Goal: Task Accomplishment & Management: Manage account settings

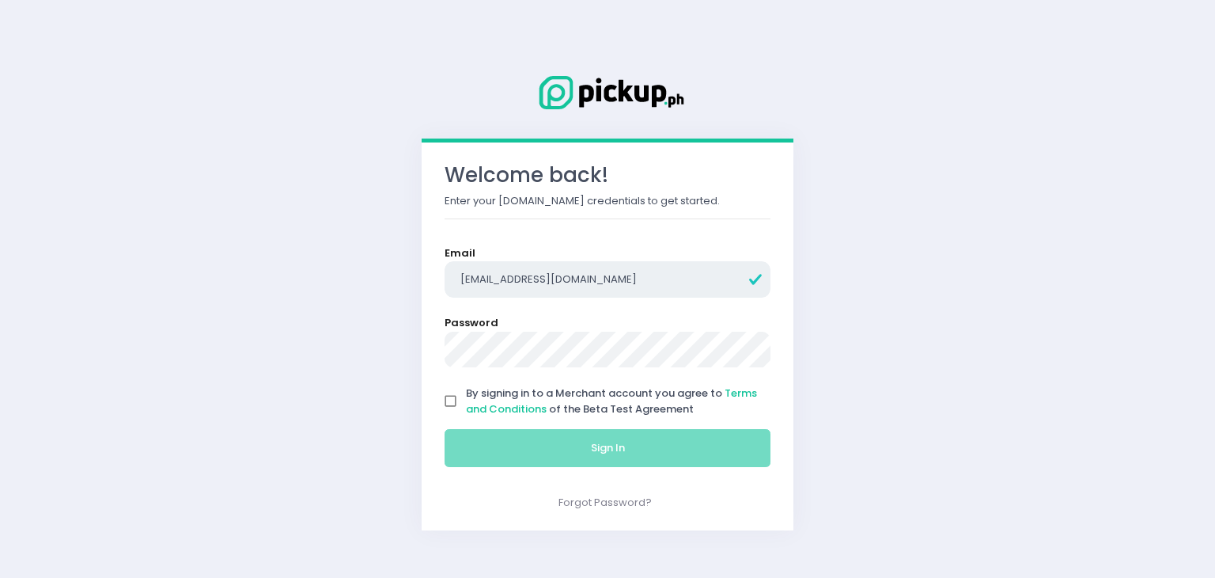
click at [628, 277] on input "[EMAIL_ADDRESS][DOMAIN_NAME]" at bounding box center [608, 279] width 326 height 36
type input "[EMAIL_ADDRESS][DOMAIN_NAME]"
click at [443, 400] on input "By signing in to a Merchant account you agree to Terms and Conditions of the Be…" at bounding box center [451, 401] width 30 height 30
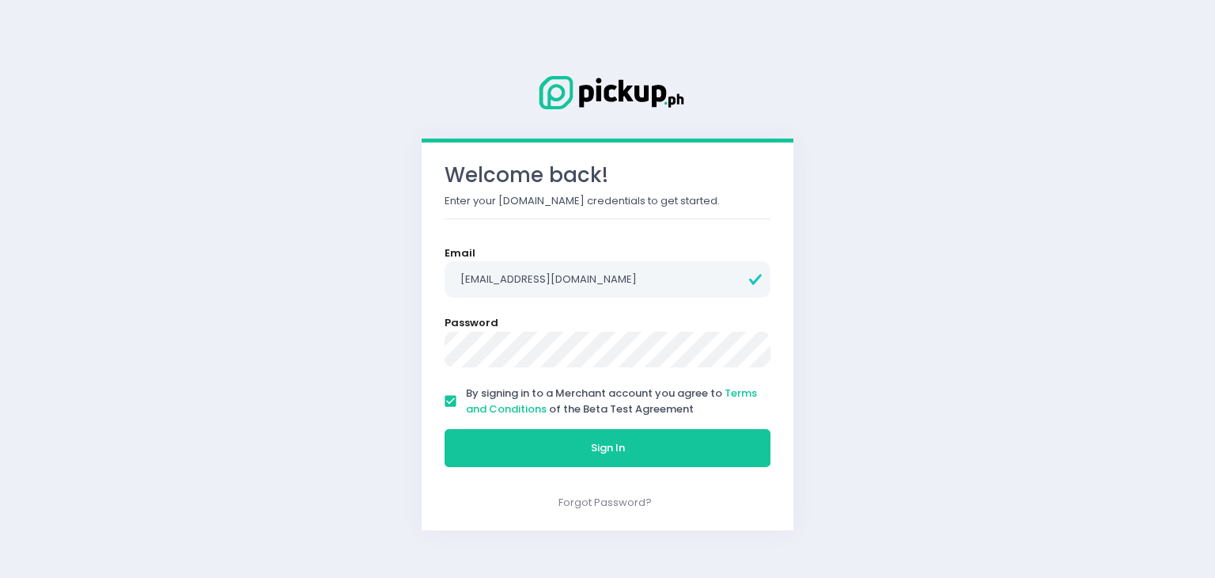
click at [443, 400] on input "By signing in to a Merchant account you agree to Terms and Conditions of the Be…" at bounding box center [451, 401] width 30 height 30
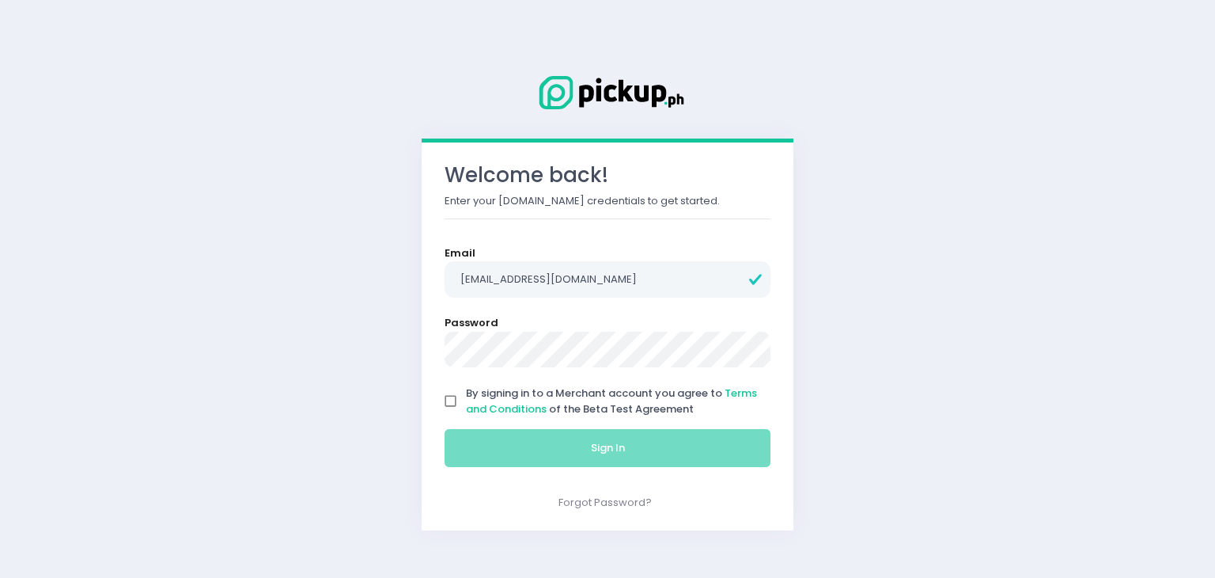
click at [443, 400] on input "By signing in to a Merchant account you agree to Terms and Conditions of the Be…" at bounding box center [451, 401] width 30 height 30
checkbox input "true"
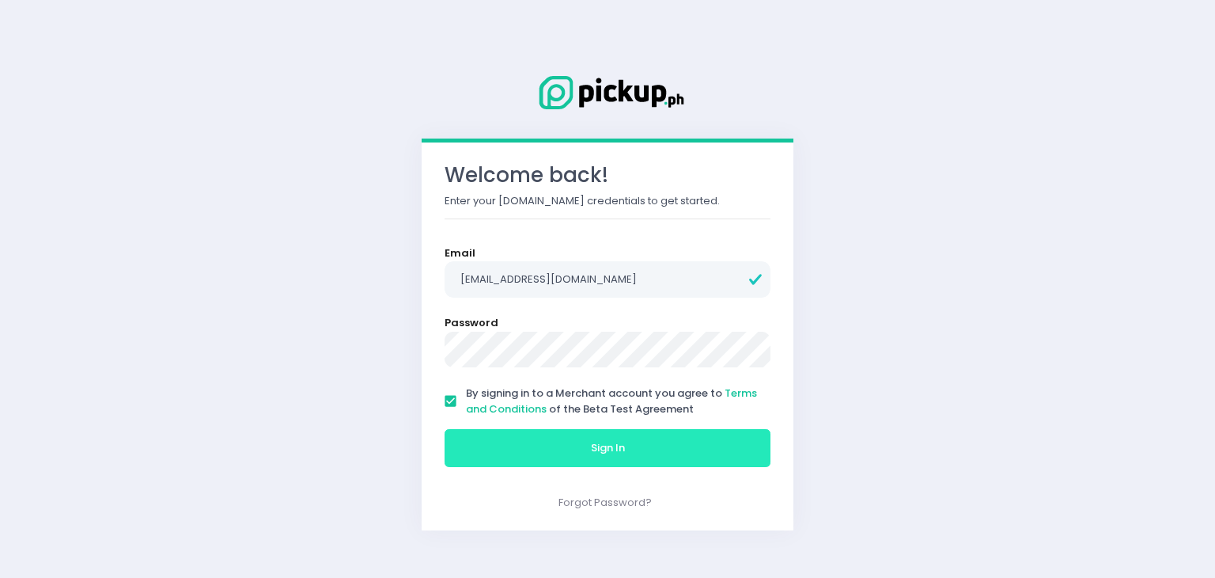
click at [524, 441] on button "Sign In" at bounding box center [608, 448] width 326 height 38
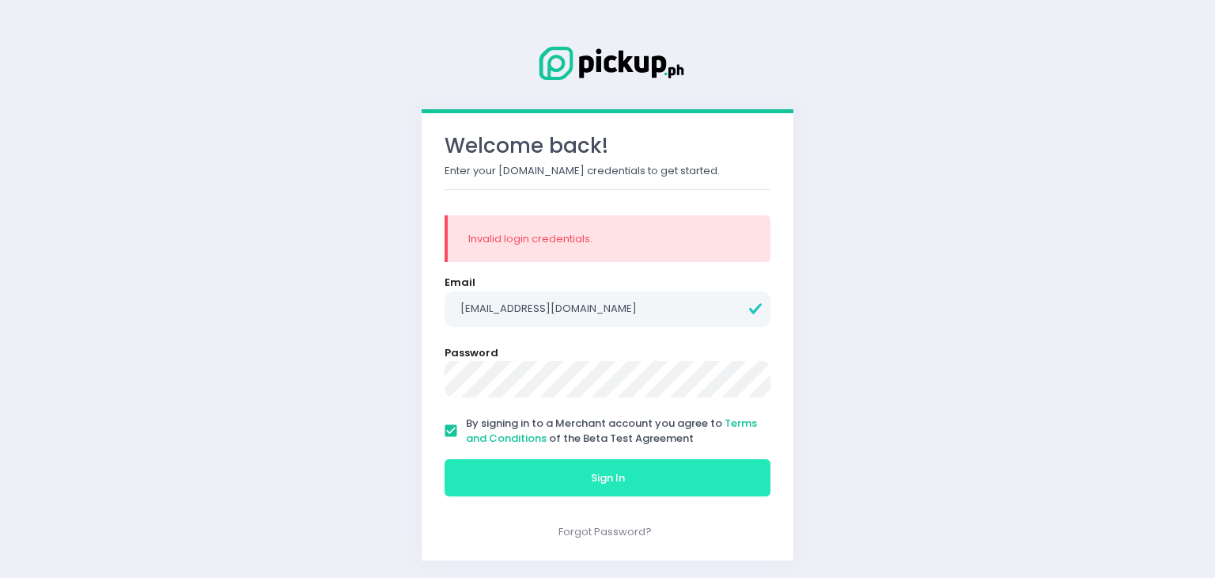
click at [509, 472] on button "Sign In" at bounding box center [608, 478] width 326 height 38
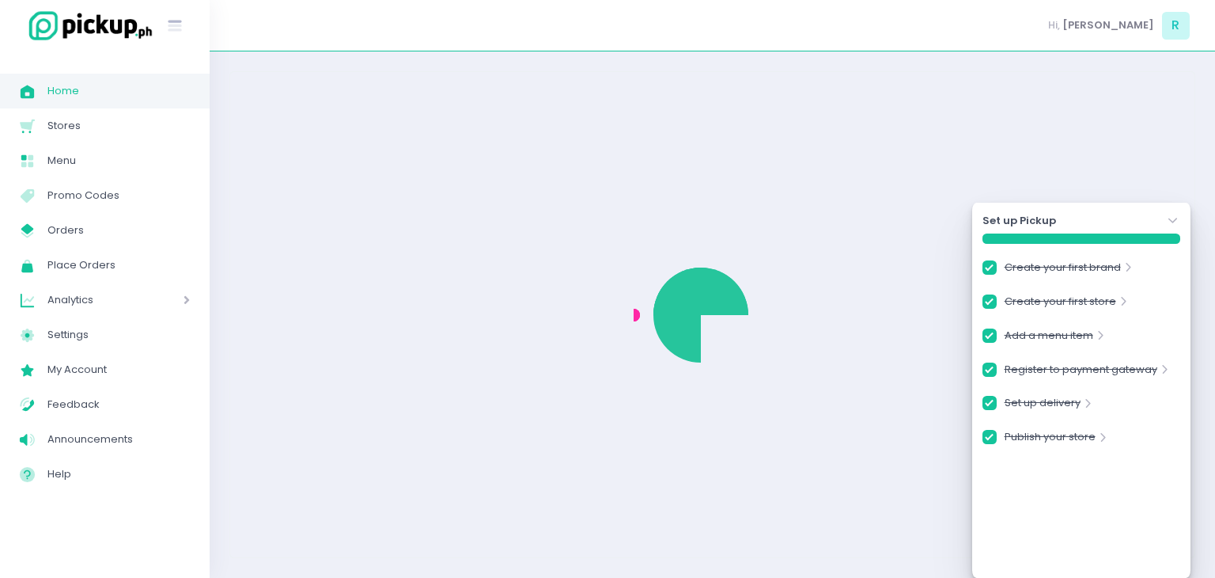
checkbox input "true"
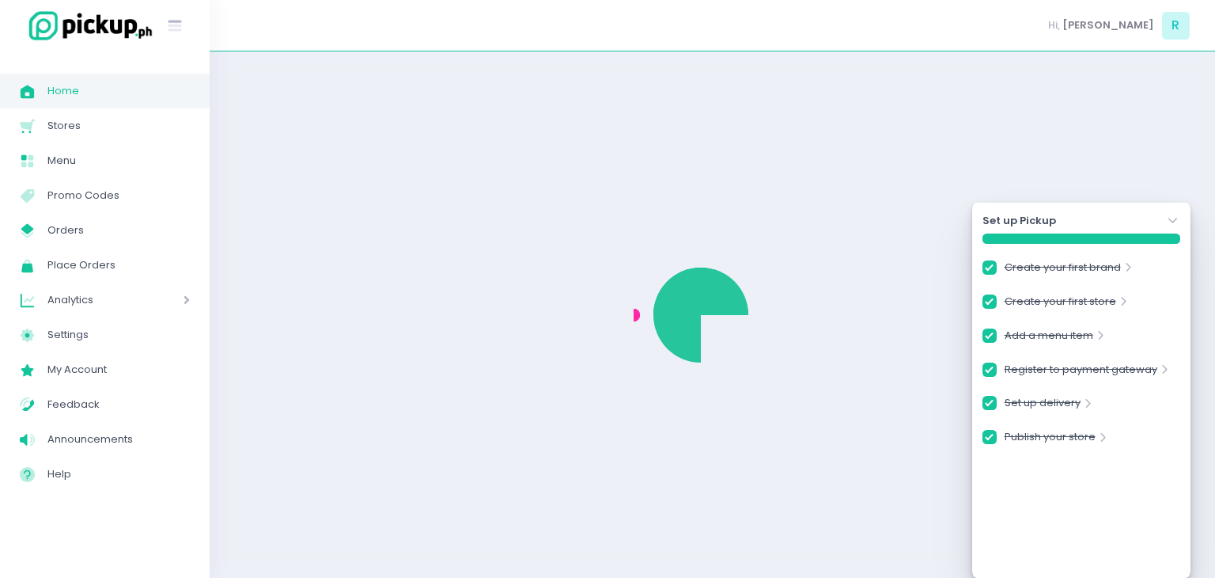
checkbox input "true"
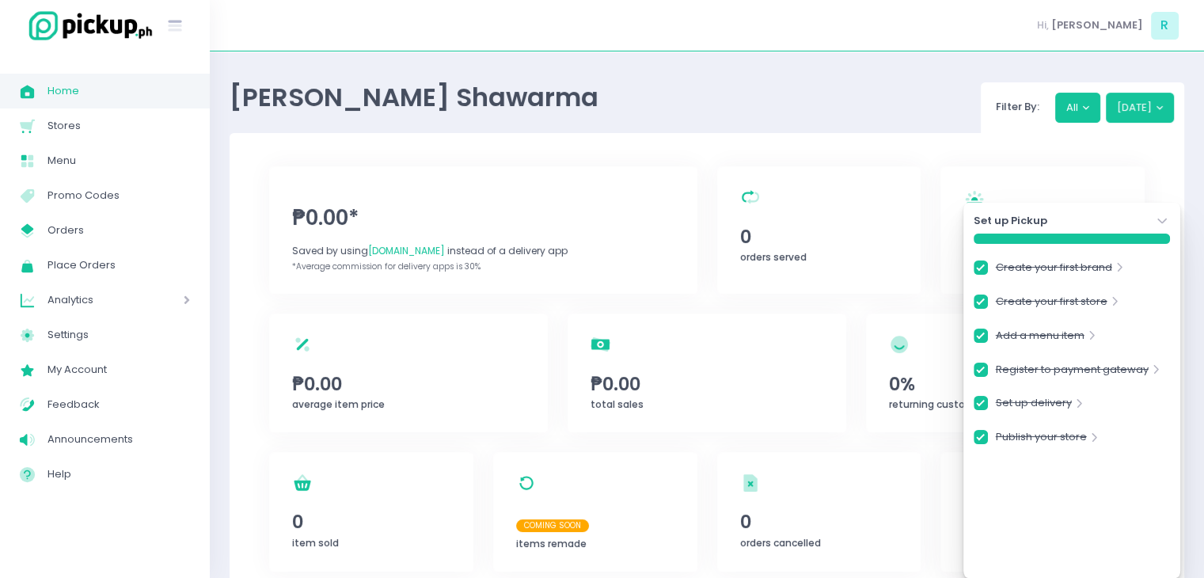
click at [1160, 220] on icon "Stockholm-icons / Navigation / Angle-down Created with Sketch." at bounding box center [1162, 221] width 16 height 16
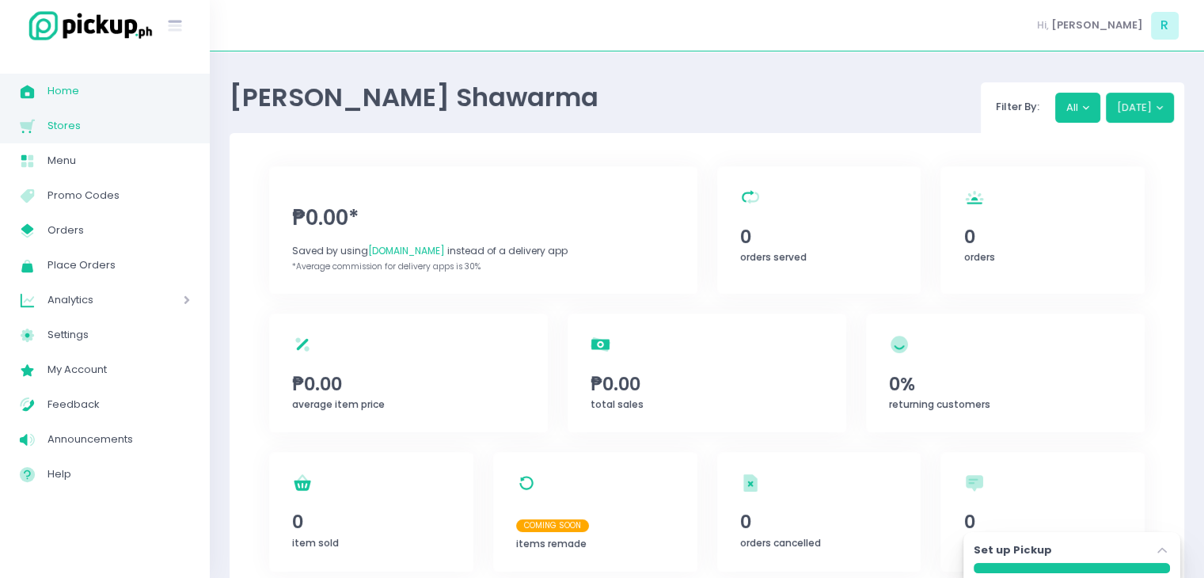
click at [92, 121] on span "Stores" at bounding box center [118, 126] width 142 height 21
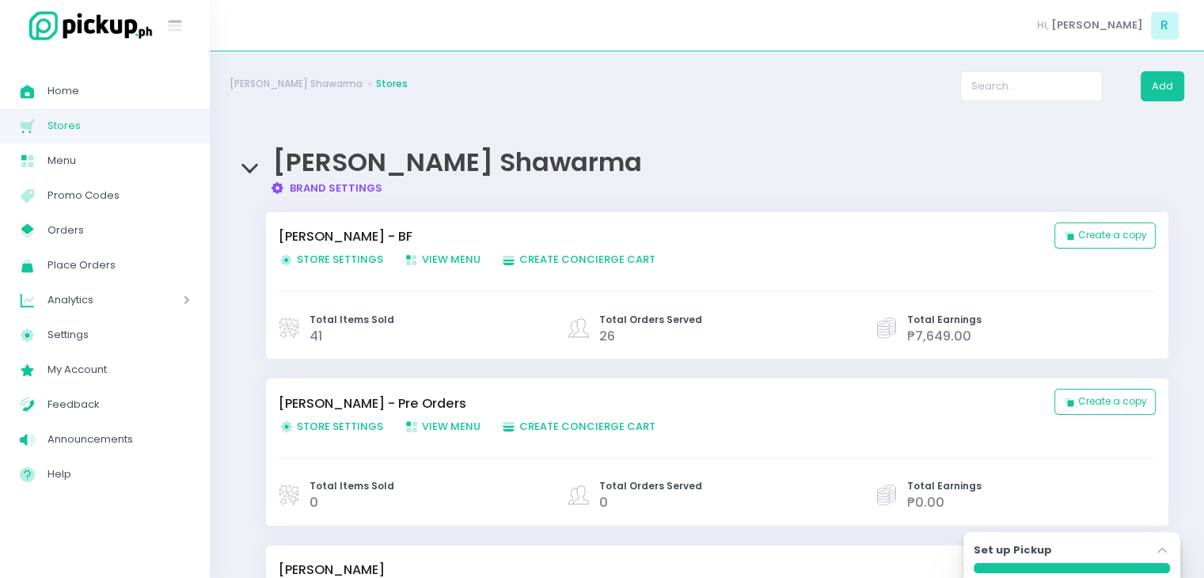
click at [308, 184] on link "Brand Settings Created with Sketch. Brand Settings" at bounding box center [326, 187] width 113 height 15
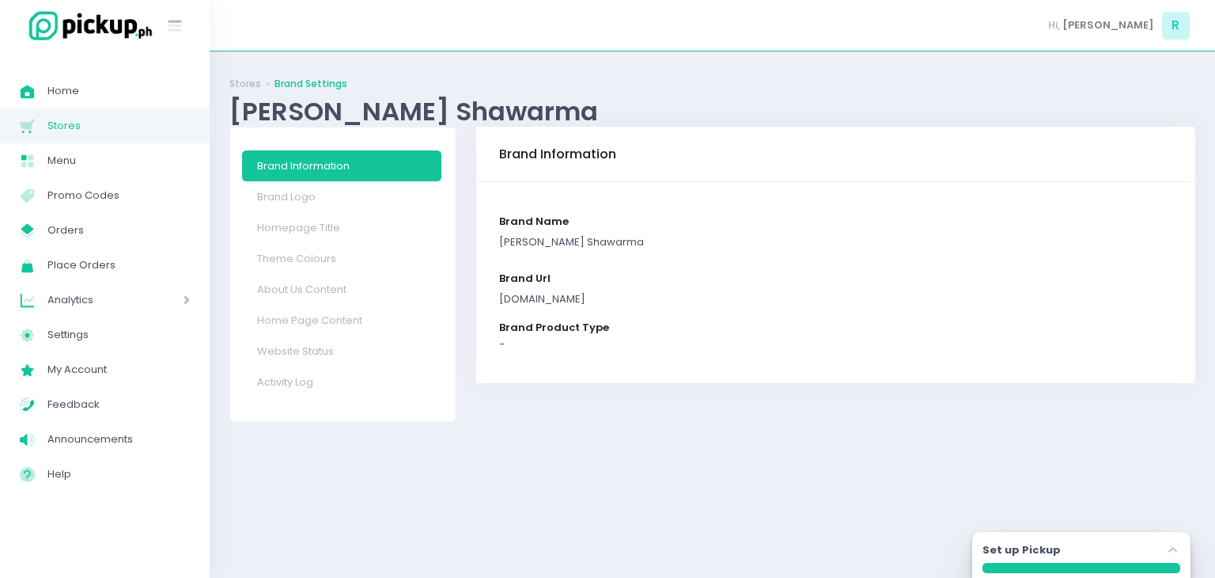
click at [78, 126] on span "Stores" at bounding box center [118, 126] width 142 height 21
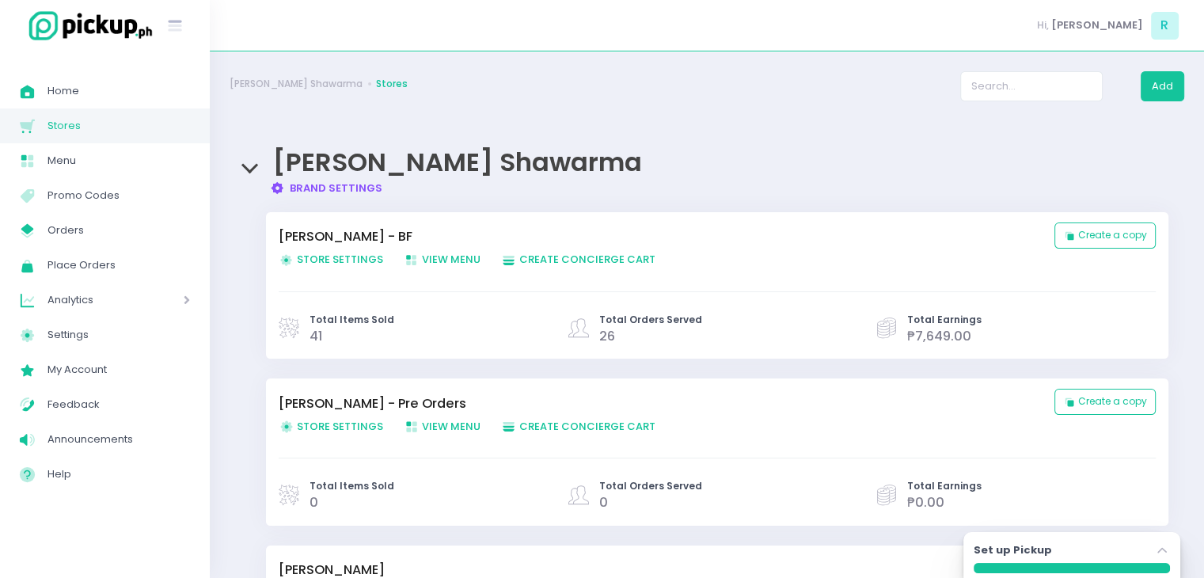
click at [336, 191] on link "Brand Settings Created with Sketch. Brand Settings" at bounding box center [326, 187] width 113 height 15
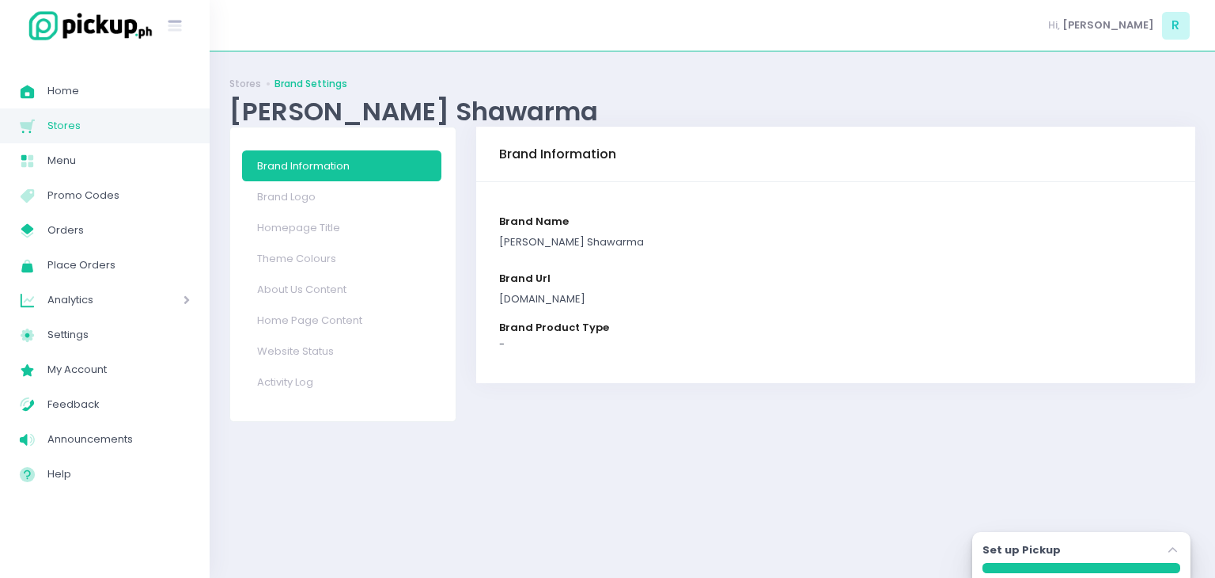
click at [98, 125] on span "Stores" at bounding box center [118, 126] width 142 height 21
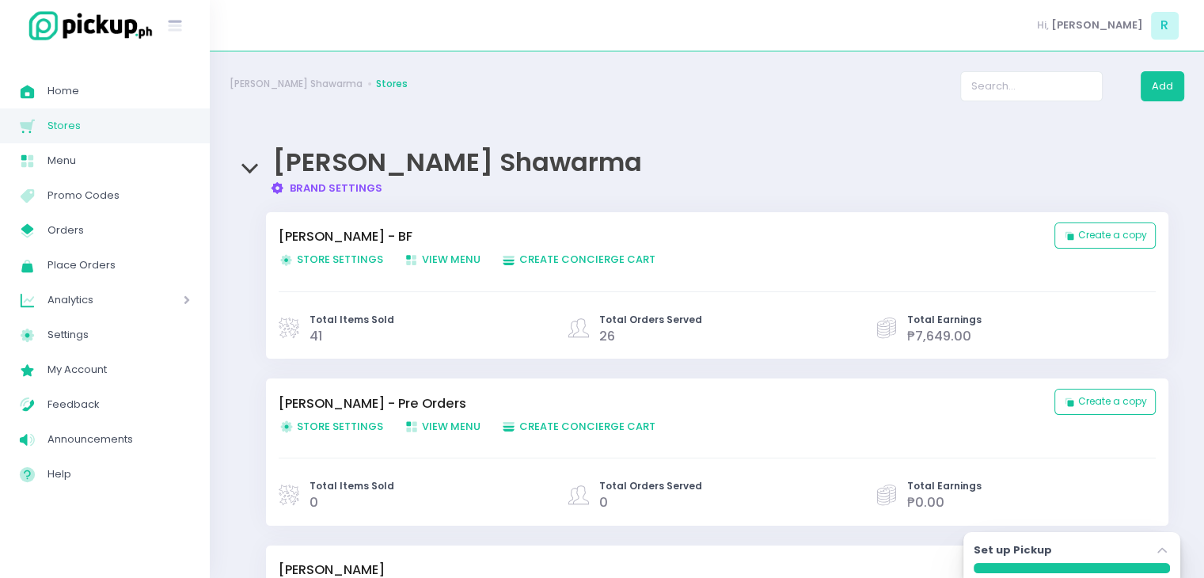
click at [331, 264] on span "Store Settings Created with Sketch. Store Settings" at bounding box center [331, 259] width 104 height 15
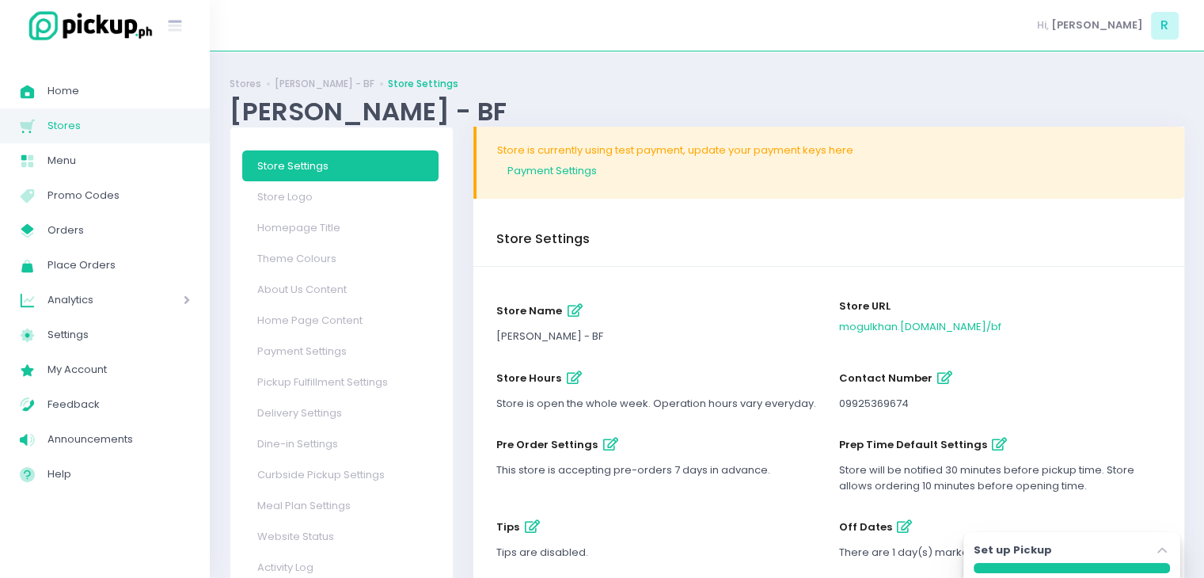
click at [548, 115] on div "[PERSON_NAME] - BF" at bounding box center [706, 111] width 954 height 31
click at [66, 226] on span "Orders" at bounding box center [118, 230] width 142 height 21
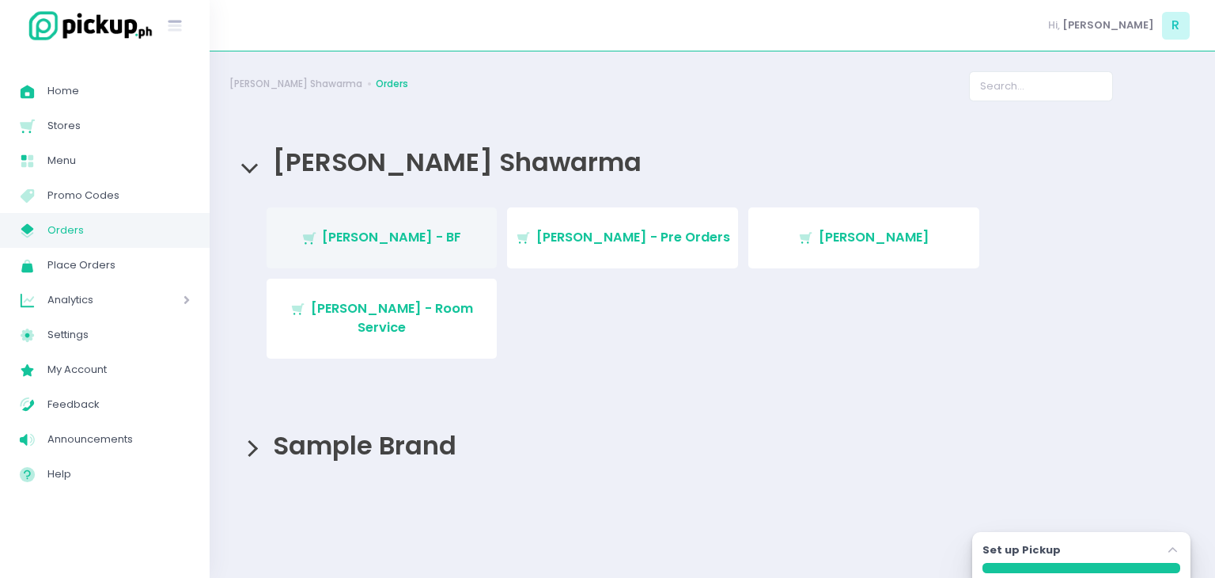
click at [423, 229] on span "[PERSON_NAME] - BF" at bounding box center [391, 237] width 139 height 18
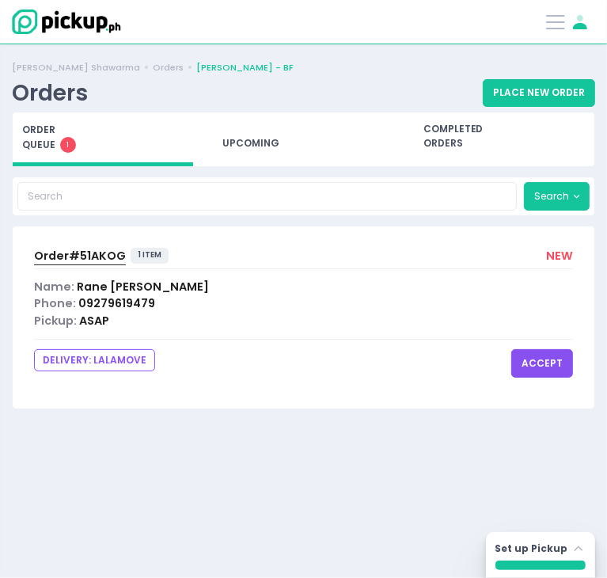
click at [585, 26] on icon at bounding box center [580, 26] width 14 height 6
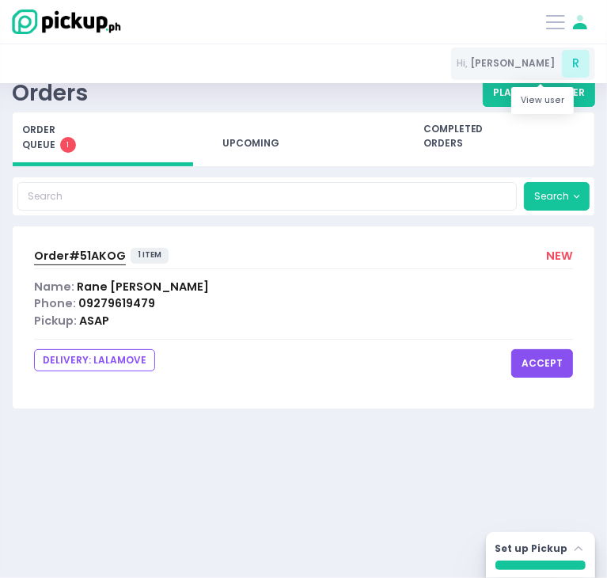
click at [545, 64] on span "[PERSON_NAME]" at bounding box center [512, 63] width 85 height 14
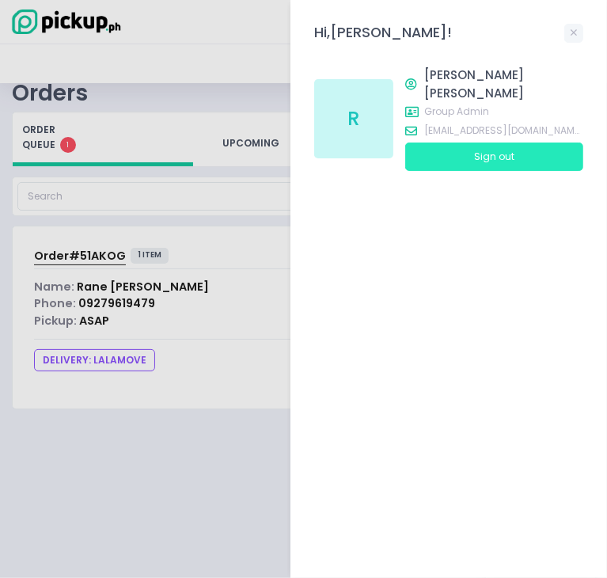
click at [486, 142] on button "Sign out" at bounding box center [494, 156] width 178 height 28
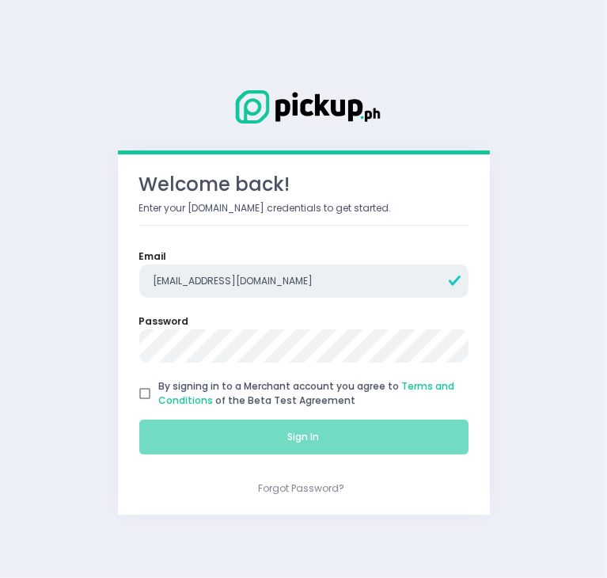
click at [271, 273] on input "[EMAIL_ADDRESS][DOMAIN_NAME]" at bounding box center [303, 280] width 329 height 33
click at [284, 284] on input "rgomez@pickup.phAA" at bounding box center [303, 280] width 329 height 33
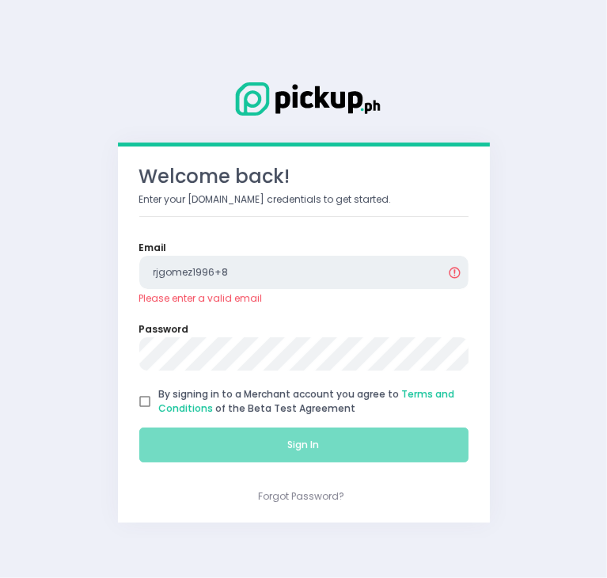
type input "[EMAIL_ADDRESS][DOMAIN_NAME]"
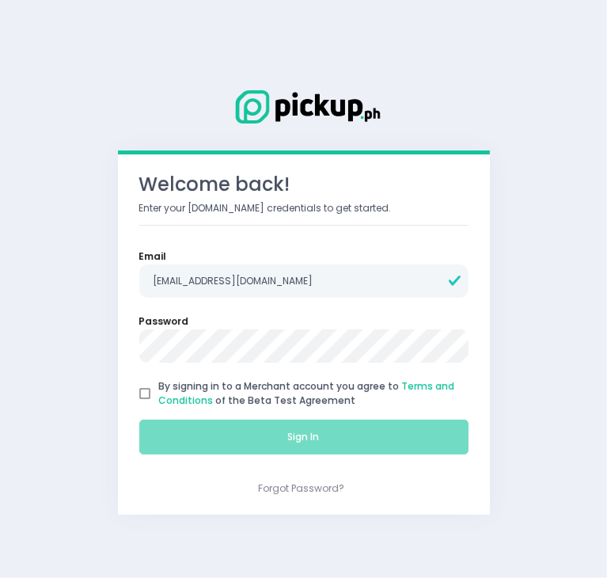
click at [143, 393] on input "By signing in to a Merchant account you agree to Terms and Conditions of the Be…" at bounding box center [145, 393] width 28 height 28
checkbox input "true"
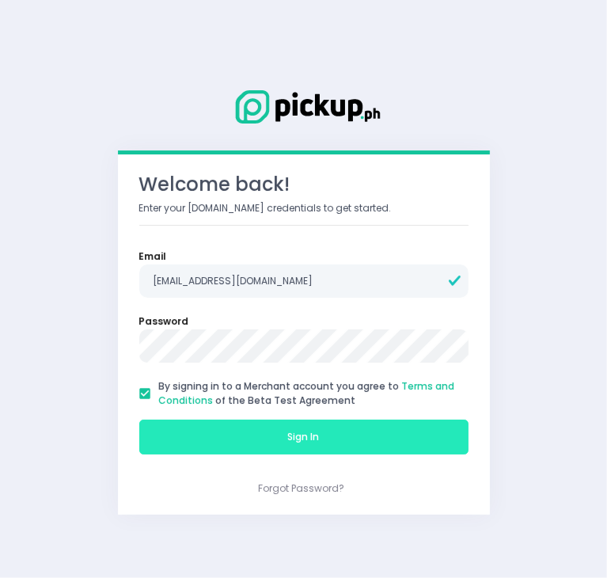
click at [231, 438] on button "Sign In" at bounding box center [303, 436] width 329 height 35
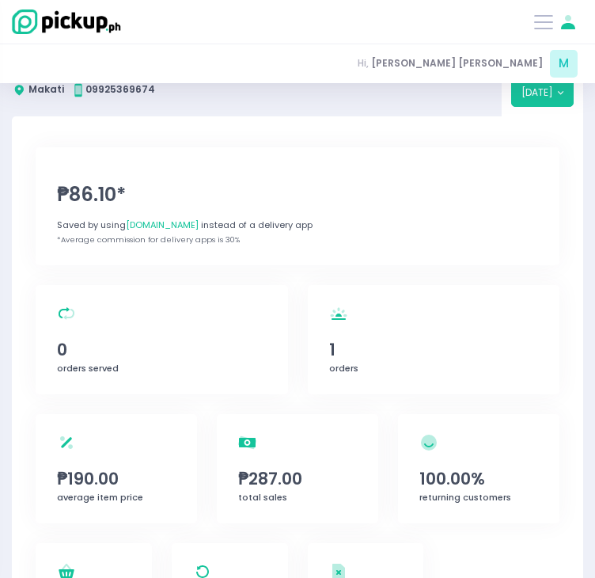
click at [573, 30] on icon "Stockholm-icons / General / User Created with Sketch." at bounding box center [568, 22] width 19 height 19
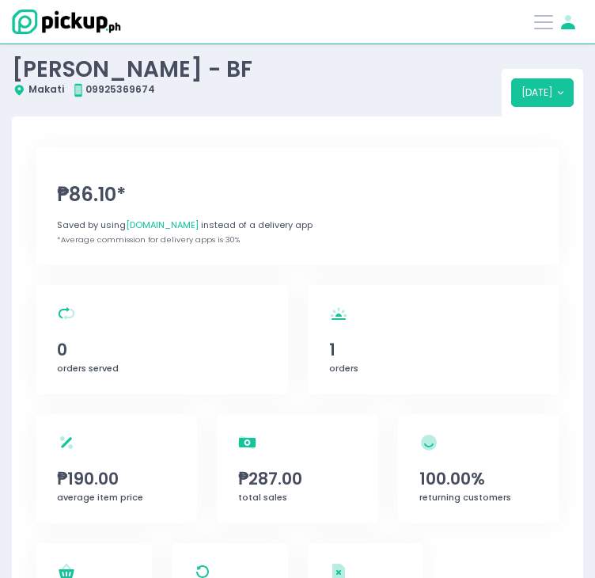
click at [573, 30] on icon "Stockholm-icons / General / User Created with Sketch." at bounding box center [568, 22] width 19 height 19
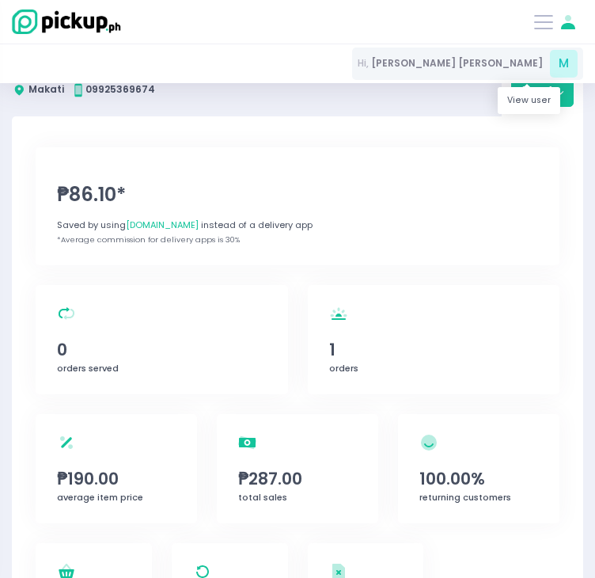
click at [559, 69] on span "M" at bounding box center [564, 64] width 28 height 28
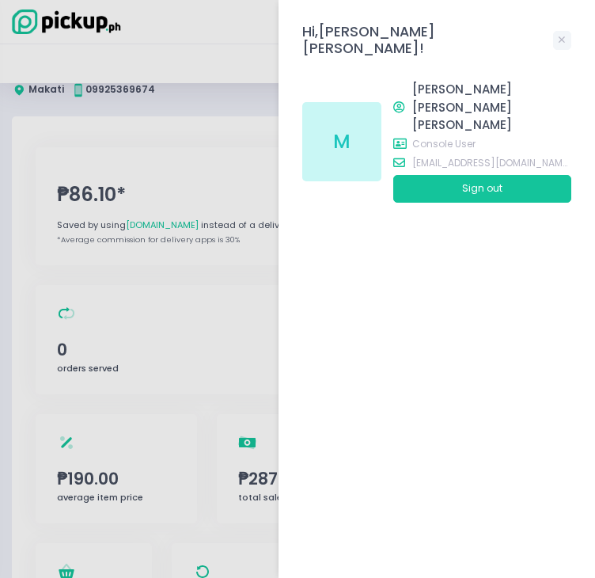
click at [242, 92] on div at bounding box center [297, 289] width 595 height 578
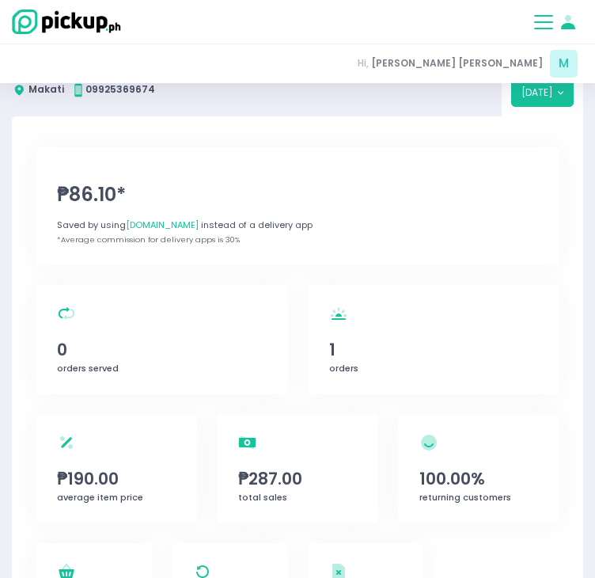
click at [544, 23] on button at bounding box center [543, 22] width 19 height 19
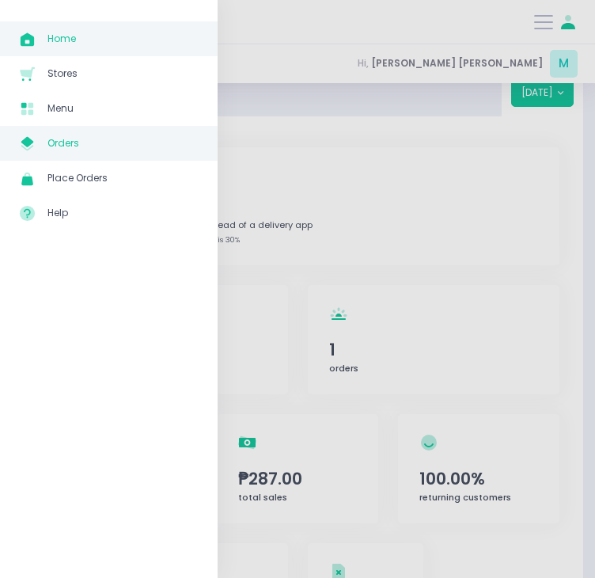
click at [73, 138] on span "Orders" at bounding box center [122, 143] width 150 height 21
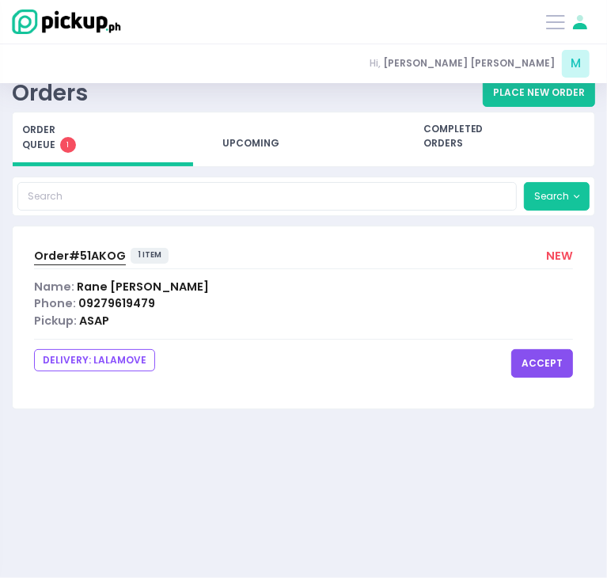
click at [74, 255] on span "Order# 51AKOG" at bounding box center [80, 256] width 92 height 16
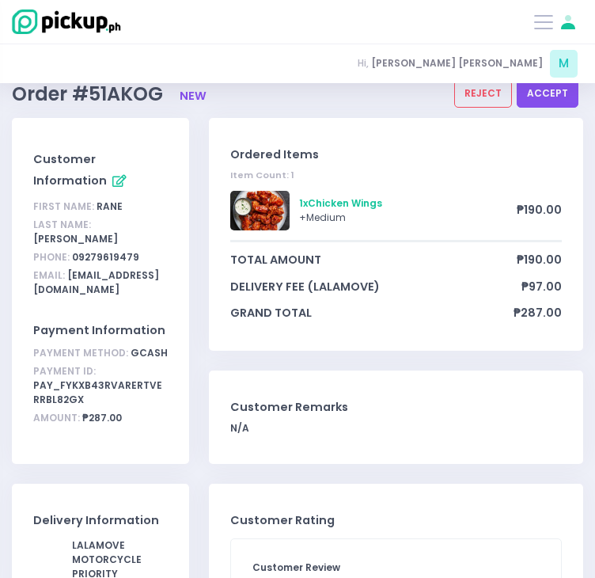
click at [552, 93] on button "accept" at bounding box center [548, 94] width 62 height 28
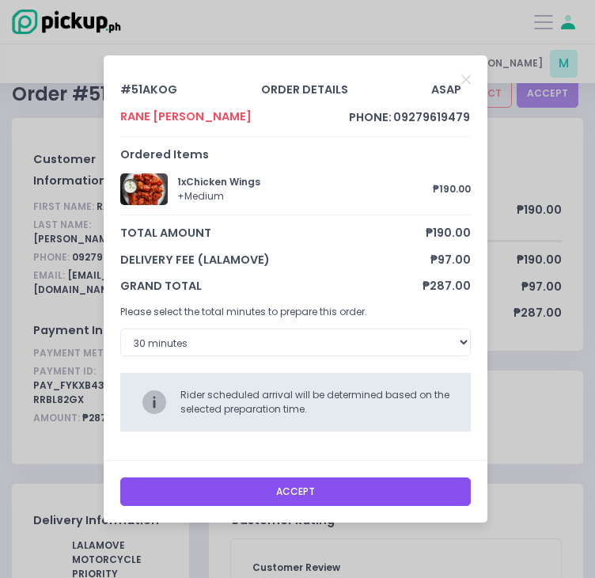
click at [275, 356] on div "# 51AKOG order details ASAP [PERSON_NAME] [PERSON_NAME] phone: 09279619479 Orde…" at bounding box center [295, 257] width 351 height 371
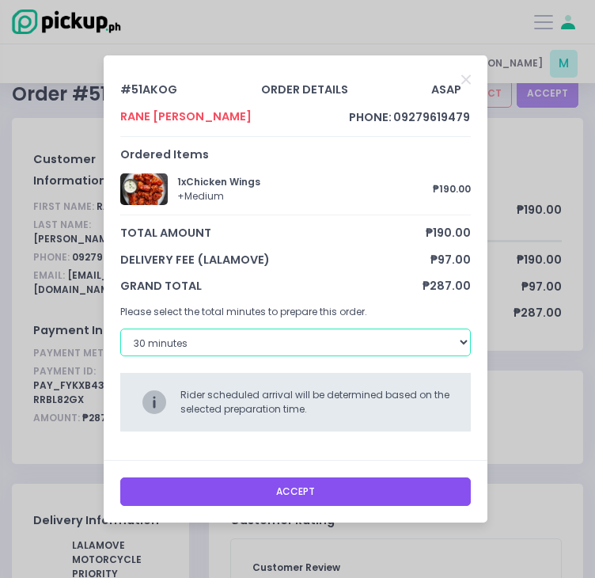
click at [294, 343] on select "30 minutes 40 minutes 50 minutes 60 minutes" at bounding box center [295, 342] width 351 height 28
click at [120, 328] on select "30 minutes 40 minutes 50 minutes 60 minutes" at bounding box center [295, 342] width 351 height 28
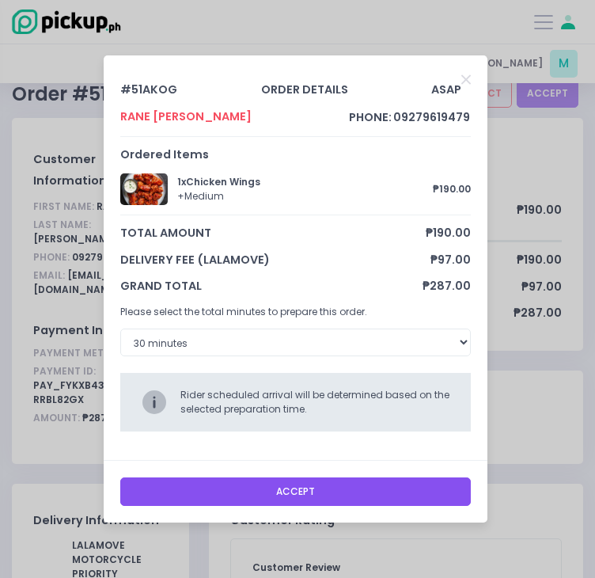
click at [278, 488] on button "Accept" at bounding box center [295, 491] width 351 height 28
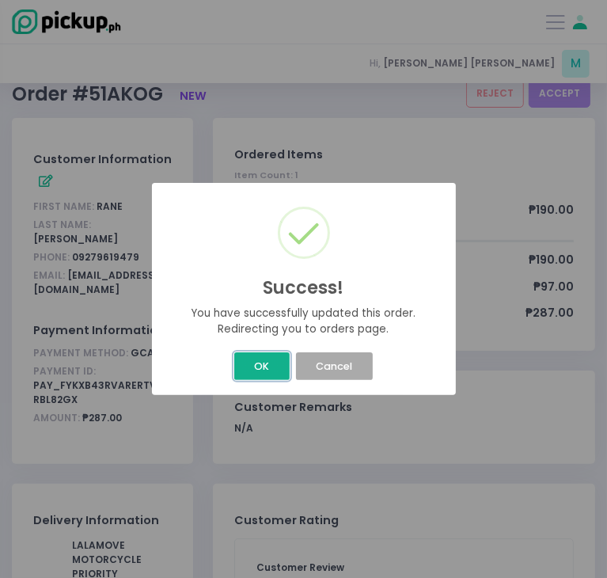
click at [250, 363] on button "OK" at bounding box center [261, 366] width 55 height 28
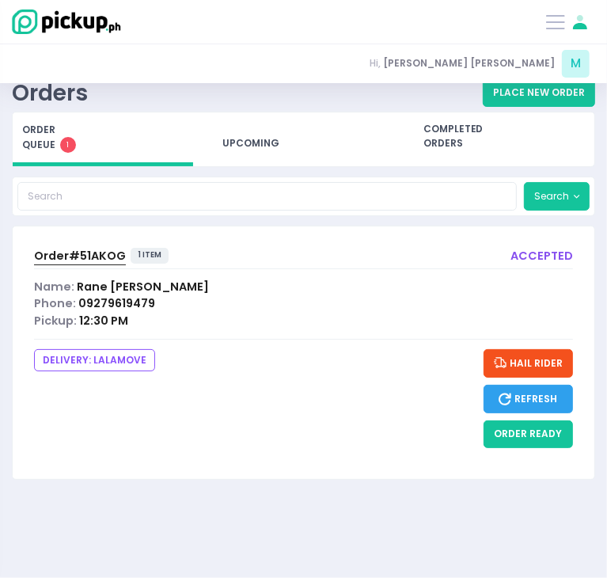
click at [279, 362] on div "DELIVERY: lalamove Hail Rider Refresh order ready" at bounding box center [303, 398] width 539 height 99
click at [497, 436] on button "order ready" at bounding box center [528, 434] width 89 height 28
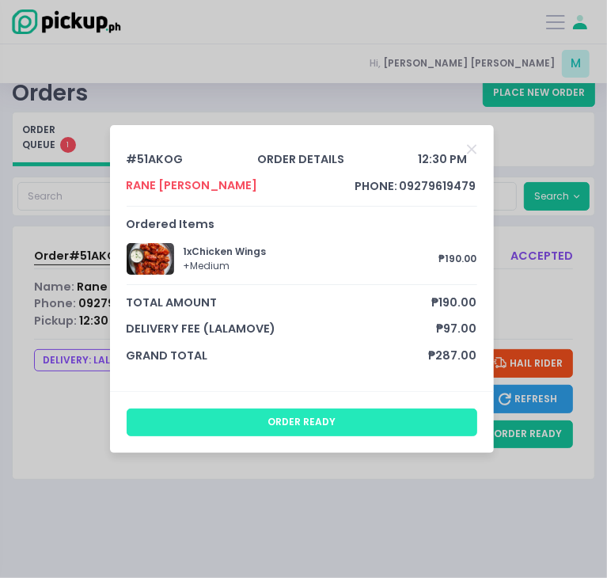
click at [304, 416] on button "order ready" at bounding box center [302, 422] width 351 height 28
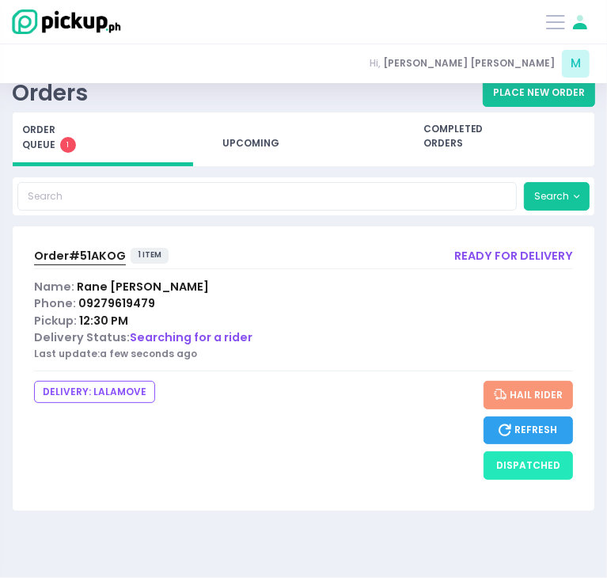
click at [519, 472] on button "dispatched" at bounding box center [528, 465] width 89 height 28
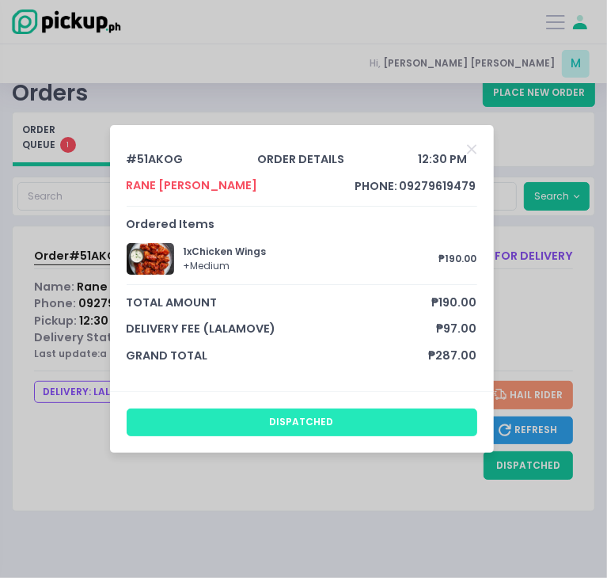
click at [409, 423] on button "dispatched" at bounding box center [302, 422] width 351 height 28
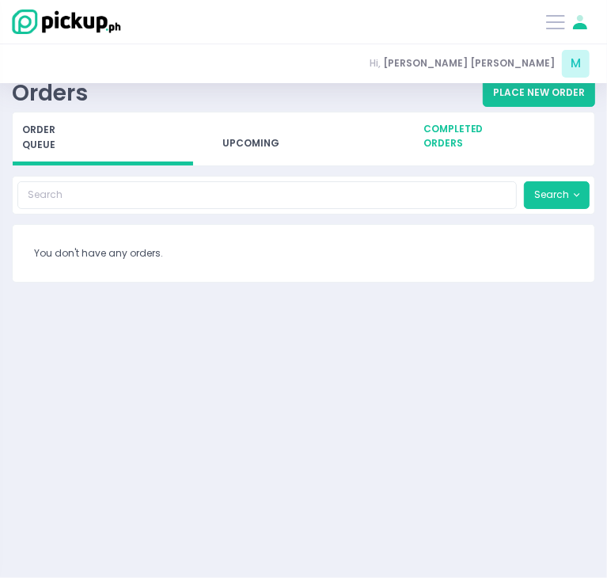
click at [444, 137] on div "completed orders" at bounding box center [504, 135] width 180 height 47
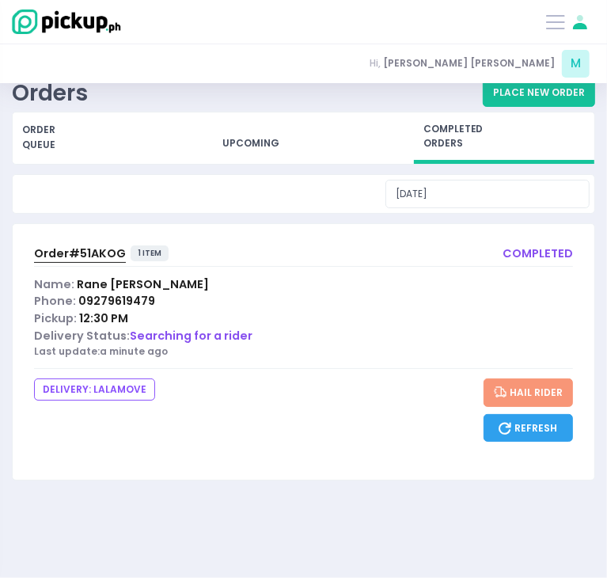
click at [75, 259] on span "Order# 51AKOG" at bounding box center [80, 253] width 92 height 16
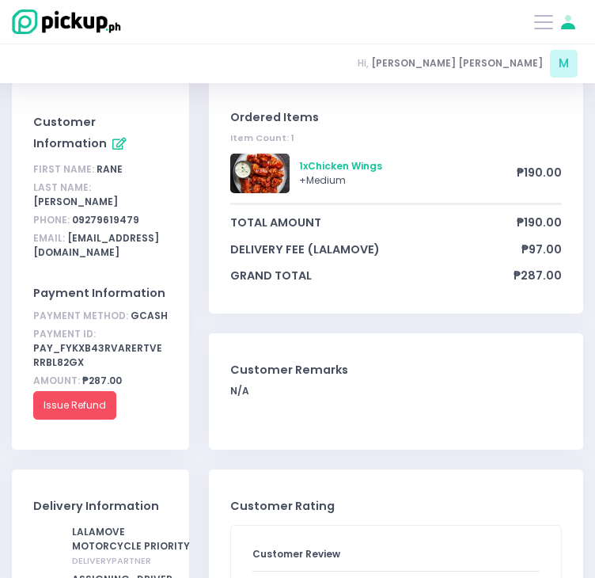
scroll to position [112, 0]
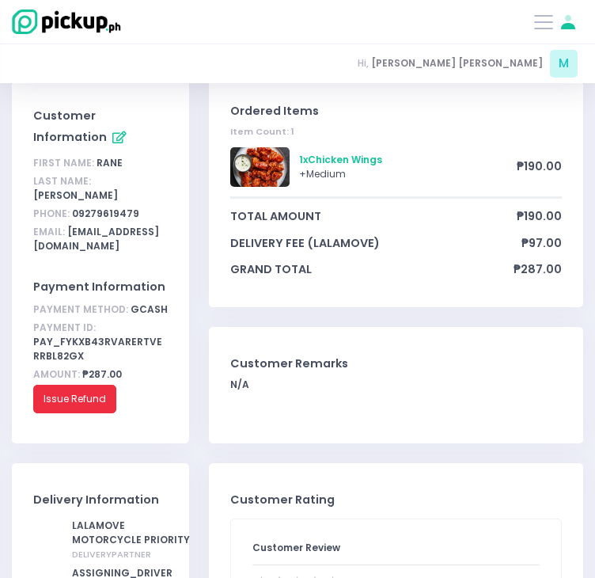
click at [85, 385] on button "Issue Refund" at bounding box center [74, 399] width 83 height 28
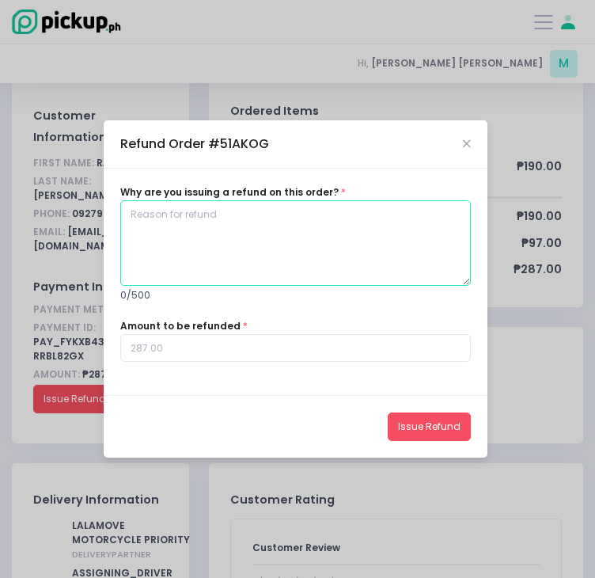
click at [253, 234] on textarea at bounding box center [295, 242] width 351 height 85
type textarea "wrong item"
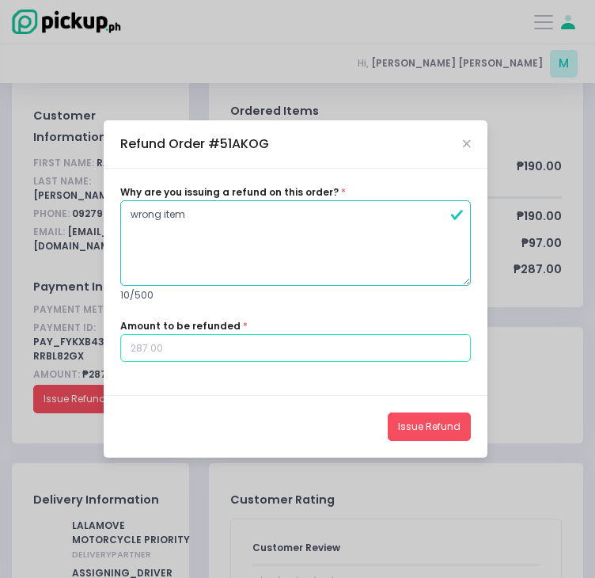
click at [157, 344] on input "number" at bounding box center [295, 348] width 351 height 28
type input "190"
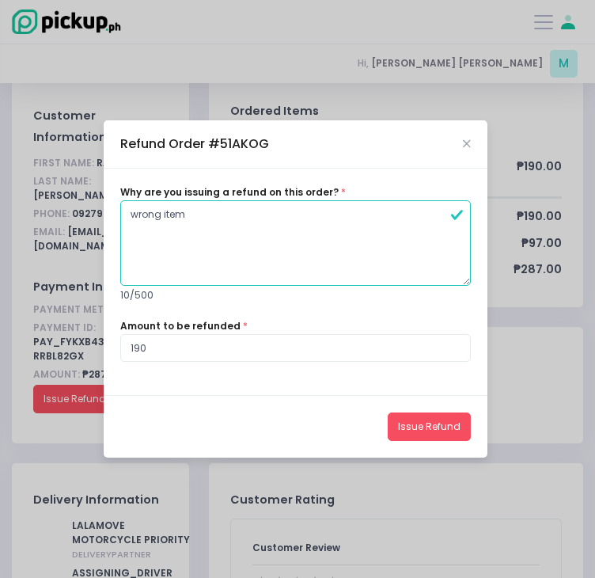
click at [165, 369] on div "Why are you issuing a refund on this order? * wrong item 10 / 500 Amount to be …" at bounding box center [296, 282] width 384 height 226
click at [237, 353] on input "190" at bounding box center [295, 348] width 351 height 28
type input "287"
click at [469, 144] on icon "Close" at bounding box center [467, 143] width 8 height 10
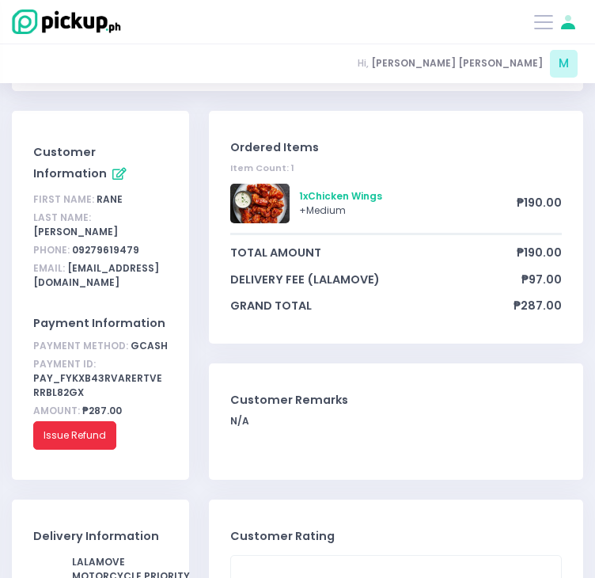
scroll to position [78, 0]
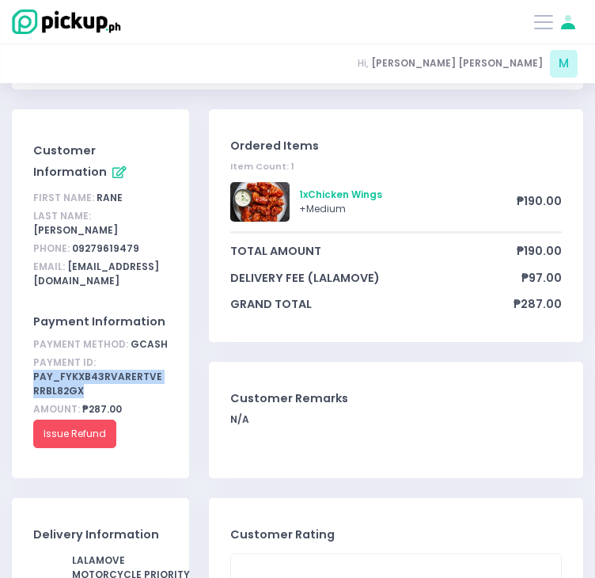
drag, startPoint x: 70, startPoint y: 376, endPoint x: 21, endPoint y: 360, distance: 50.8
click at [21, 360] on div "Customer Information First Name: [PERSON_NAME] Last Name: [PERSON_NAME] Phone: …" at bounding box center [100, 293] width 177 height 369
click at [370, 118] on div "Ordered Items Item Count: 1 1 x Chicken Wings + Medium ₱190.00 total amount ₱19…" at bounding box center [396, 225] width 374 height 233
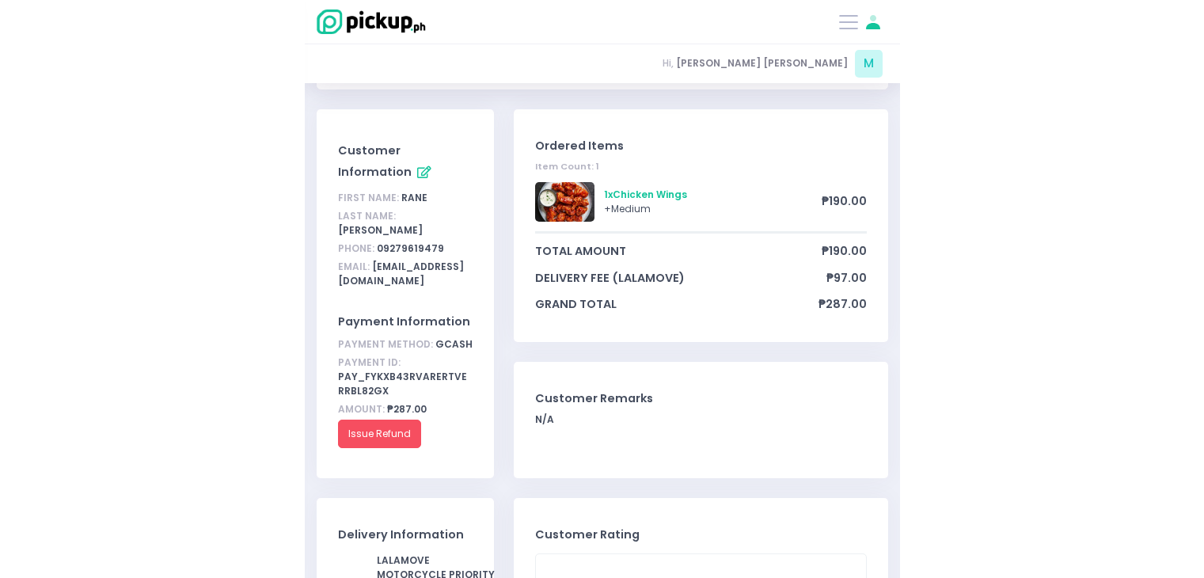
scroll to position [0, 0]
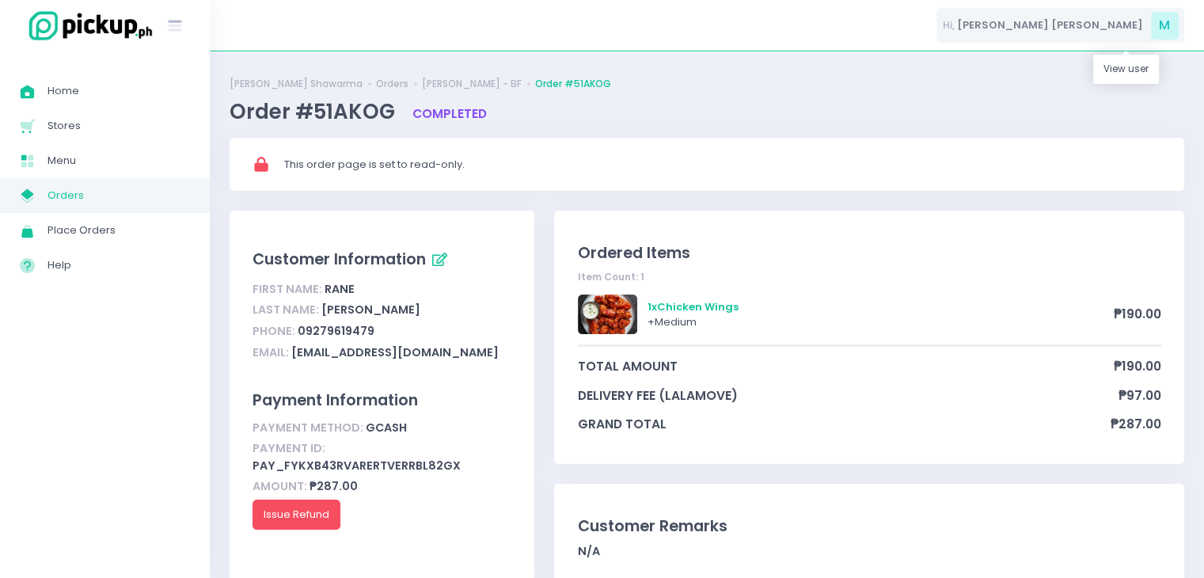
click at [1111, 33] on div "Hi, [PERSON_NAME] [PERSON_NAME] M" at bounding box center [1060, 26] width 248 height 36
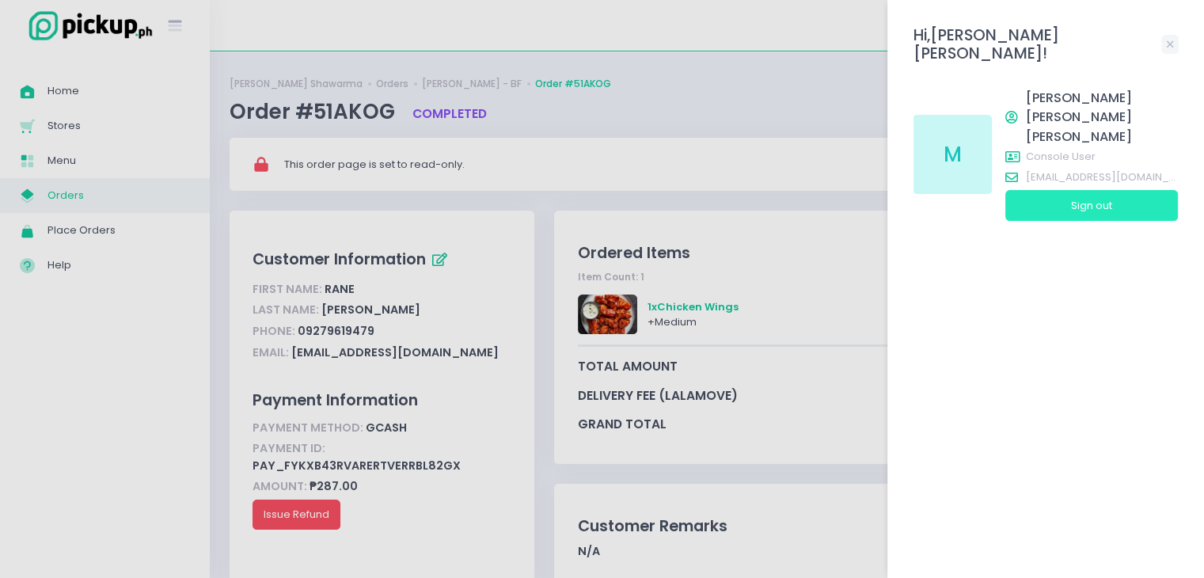
click at [1067, 190] on button "Sign out" at bounding box center [1091, 205] width 173 height 30
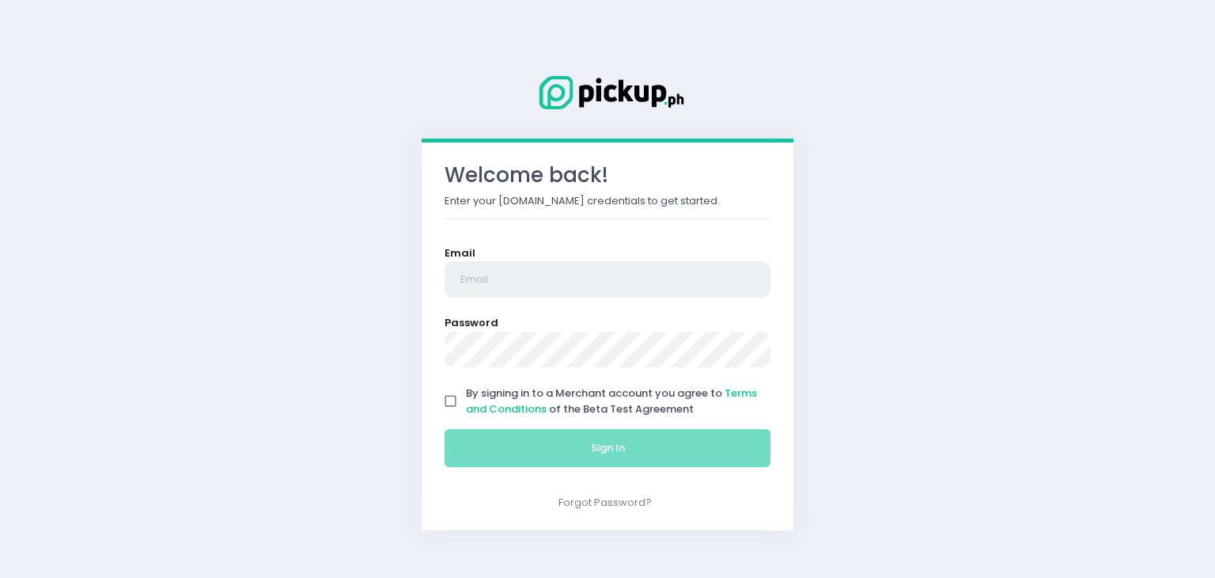
type input "[EMAIL_ADDRESS][DOMAIN_NAME]"
click at [447, 406] on input "By signing in to a Merchant account you agree to Terms and Conditions of the Be…" at bounding box center [451, 401] width 30 height 30
checkbox input "true"
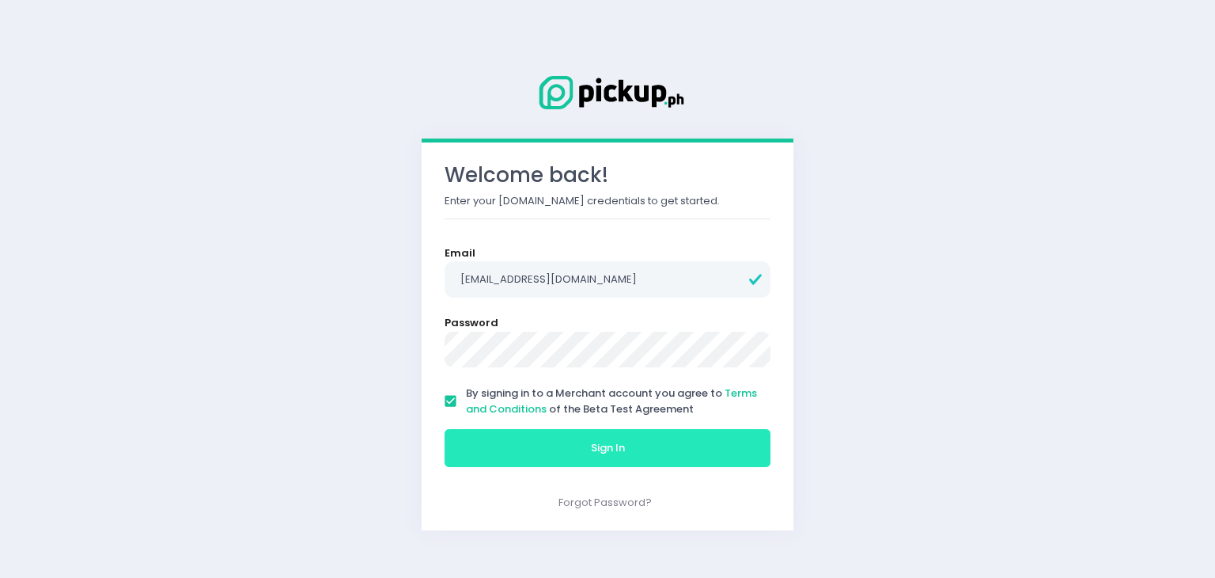
click at [532, 444] on button "Sign In" at bounding box center [608, 448] width 326 height 38
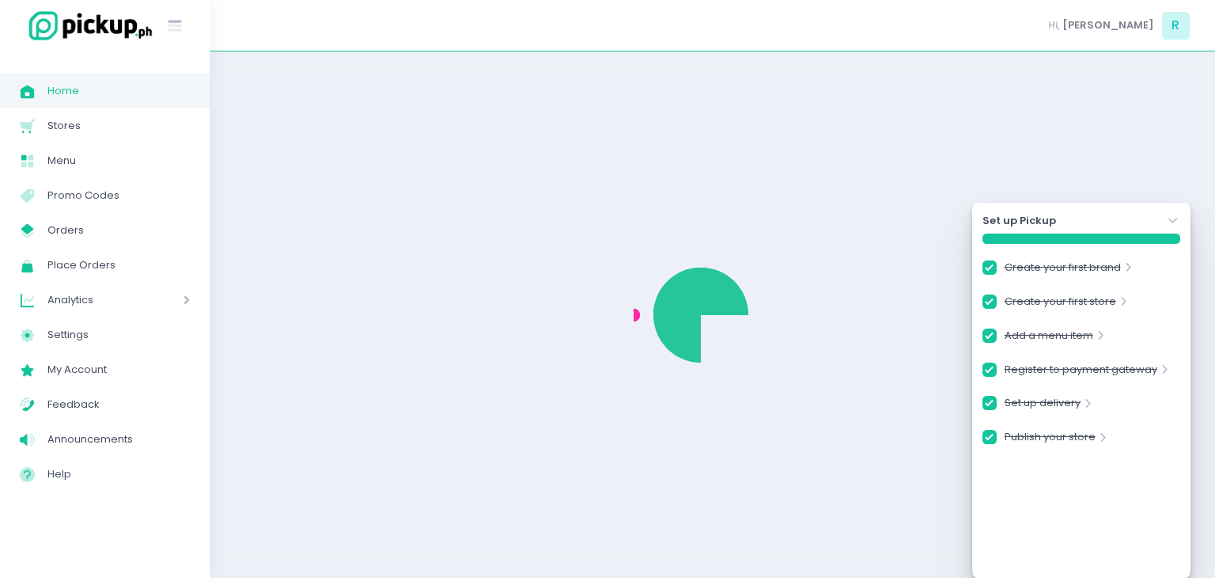
checkbox input "true"
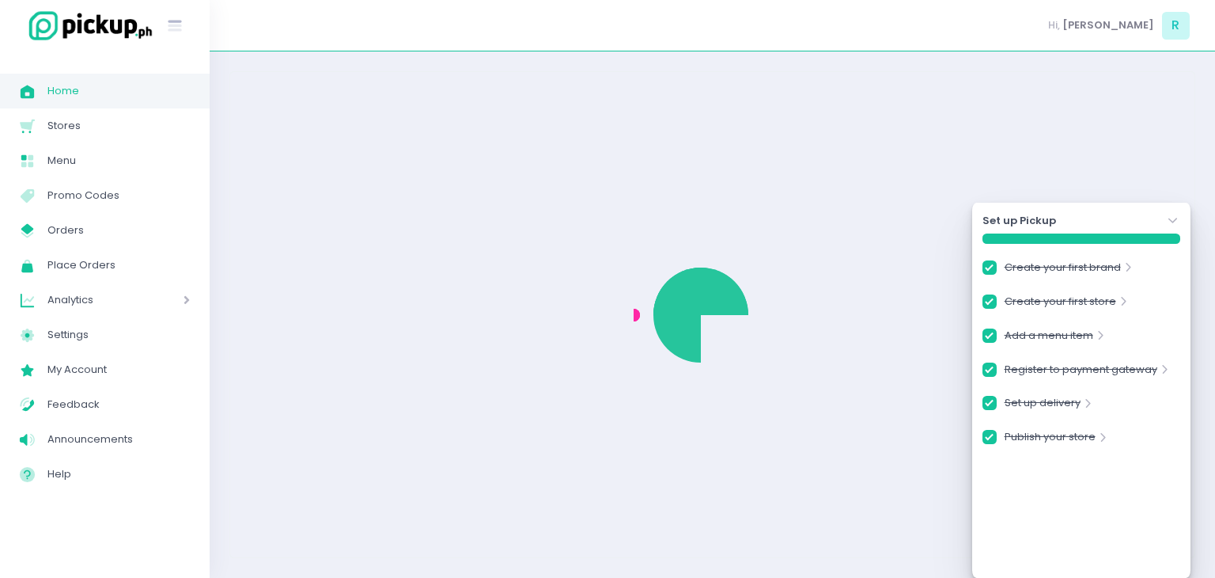
checkbox input "true"
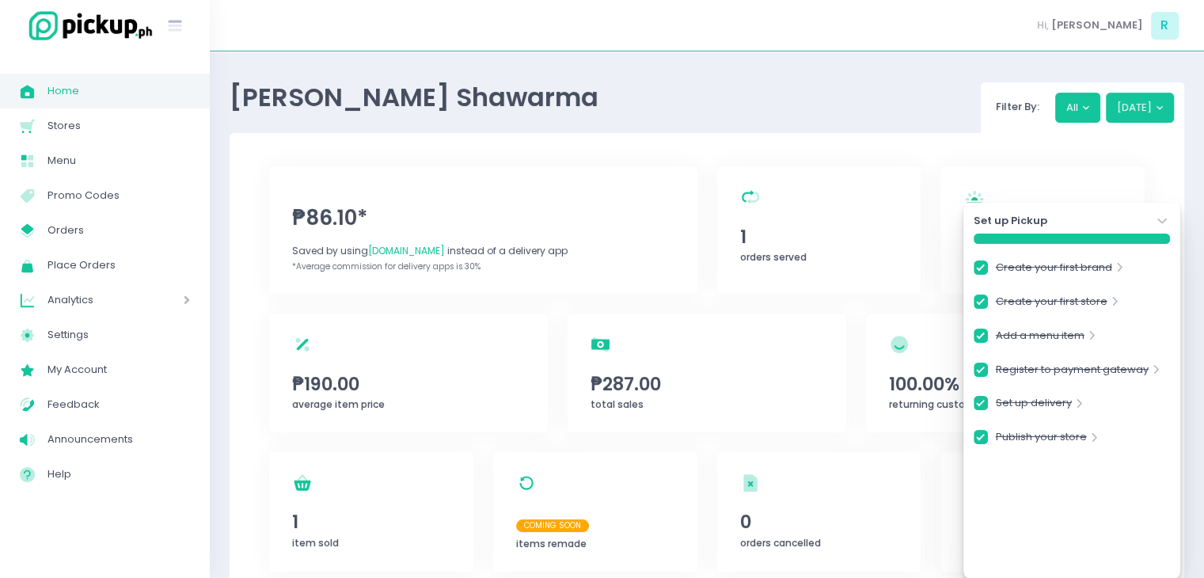
click at [1143, 221] on div "Set up Pickup Stockholm-icons / Navigation / Angle-down Created with Sketch." at bounding box center [1071, 221] width 196 height 16
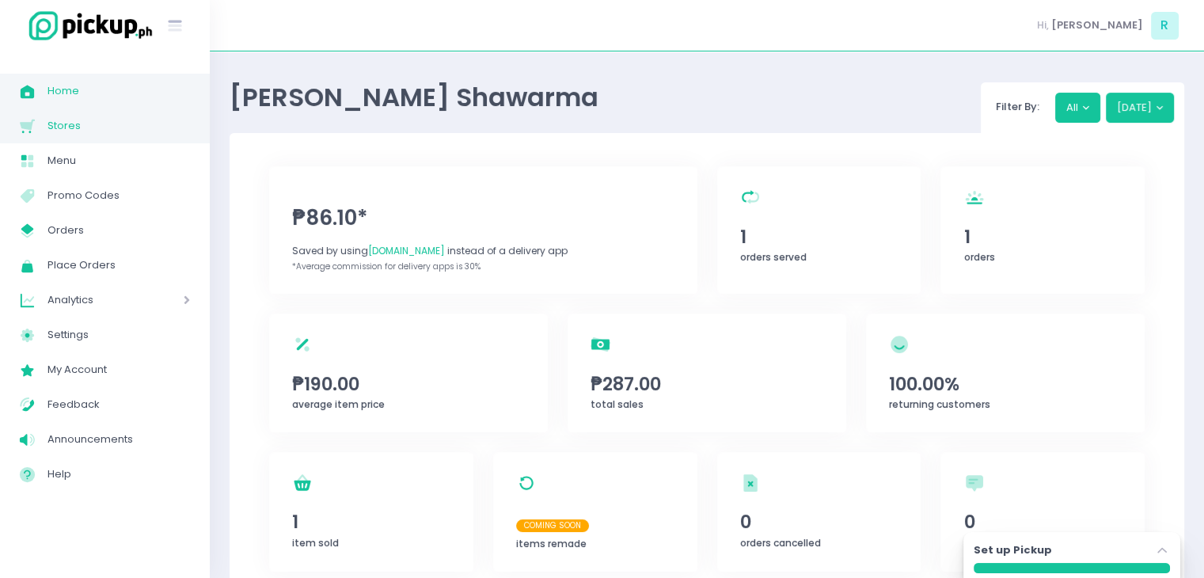
click at [73, 130] on span "Stores" at bounding box center [118, 126] width 142 height 21
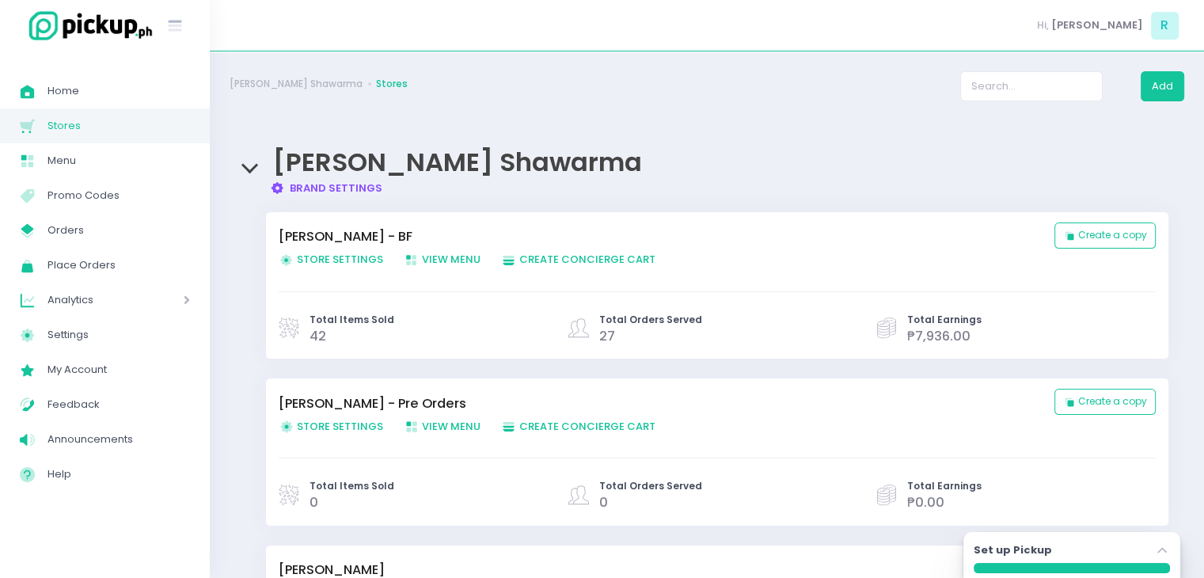
click at [410, 153] on span "[PERSON_NAME] Shawarma" at bounding box center [457, 162] width 369 height 36
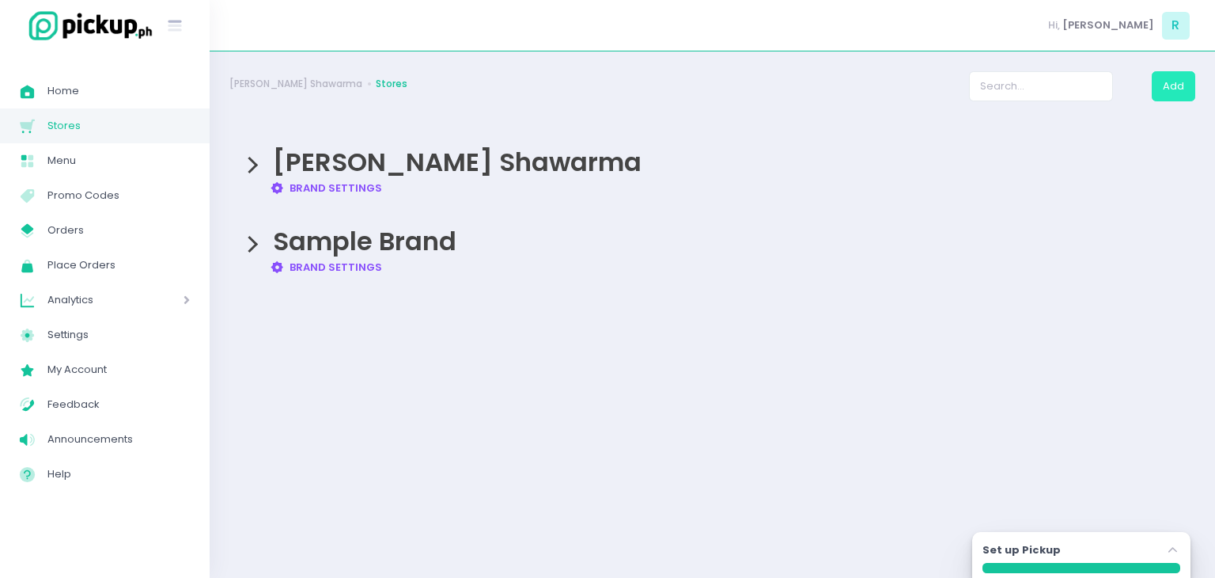
click at [1171, 96] on button "Add" at bounding box center [1174, 86] width 44 height 30
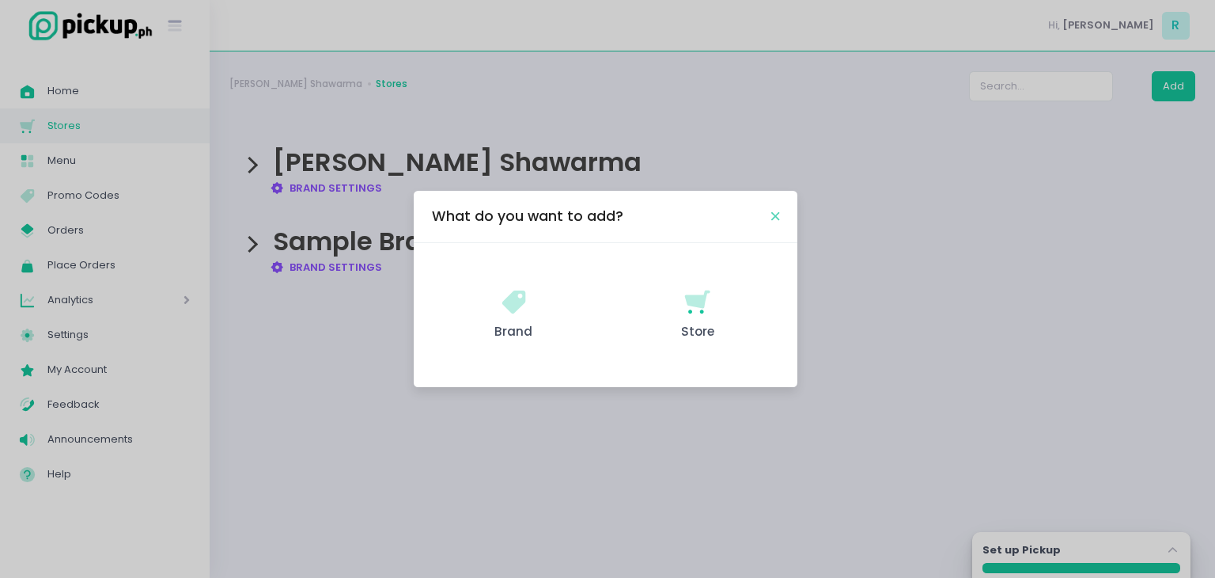
click at [773, 218] on icon "Close" at bounding box center [776, 216] width 8 height 12
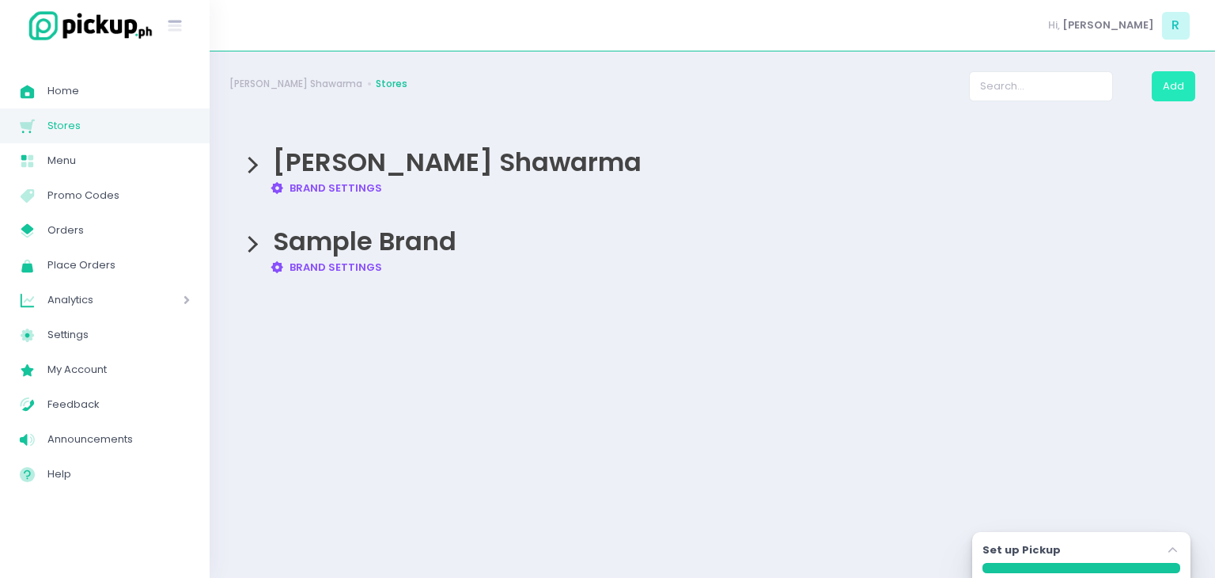
click at [1184, 97] on button "Add" at bounding box center [1174, 86] width 44 height 30
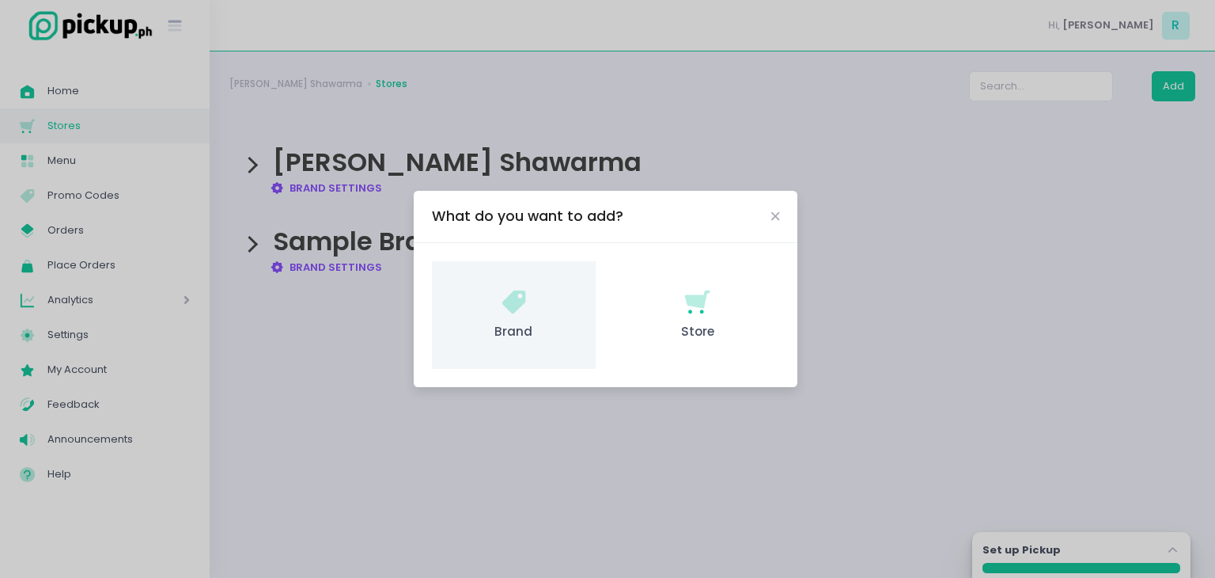
click at [504, 308] on icon "Brand Created with Sketch." at bounding box center [514, 301] width 31 height 31
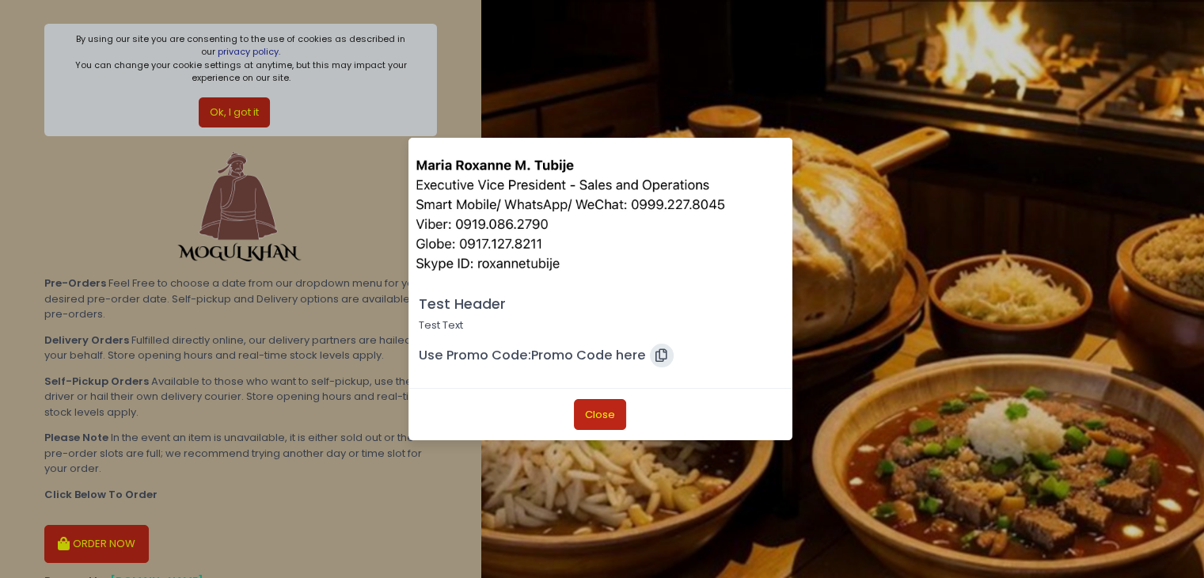
click at [608, 419] on button "Close" at bounding box center [600, 414] width 52 height 30
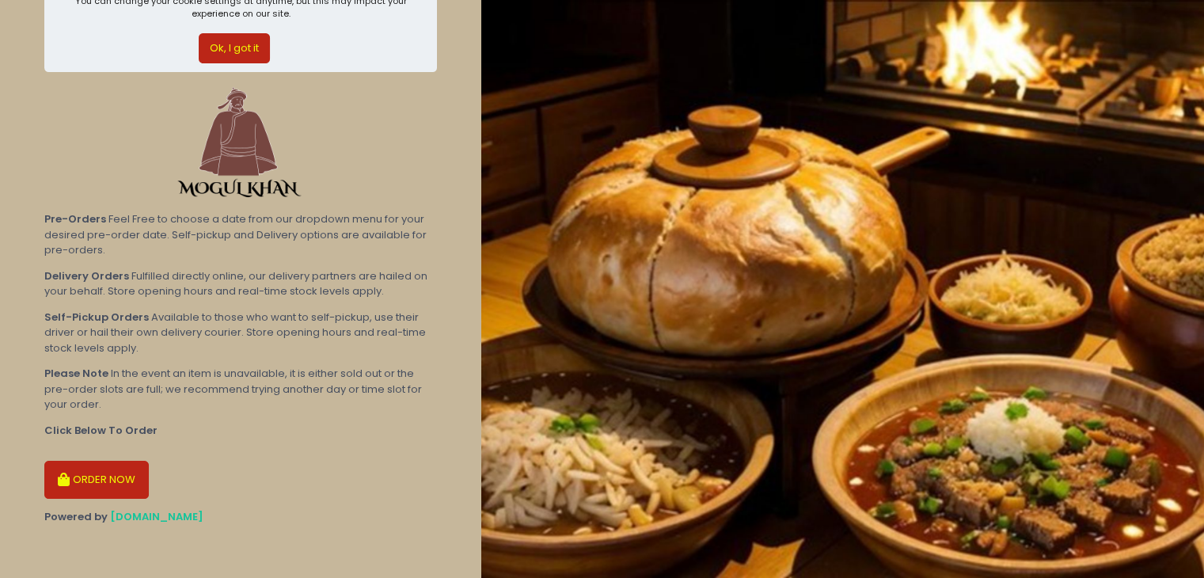
scroll to position [17, 0]
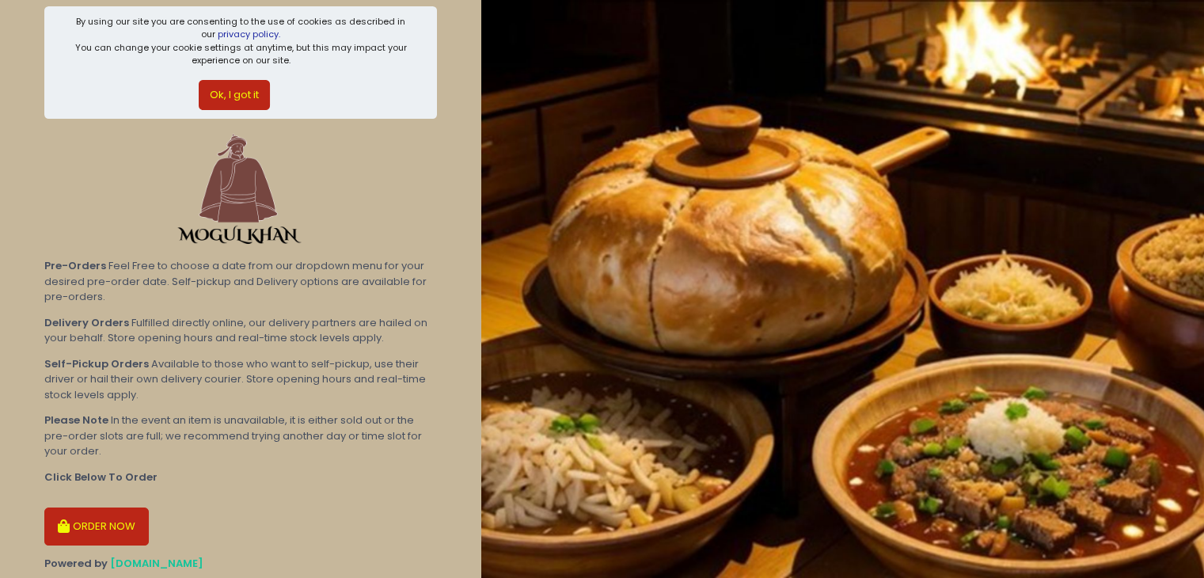
click at [98, 517] on button "ORDER NOW" at bounding box center [96, 526] width 104 height 38
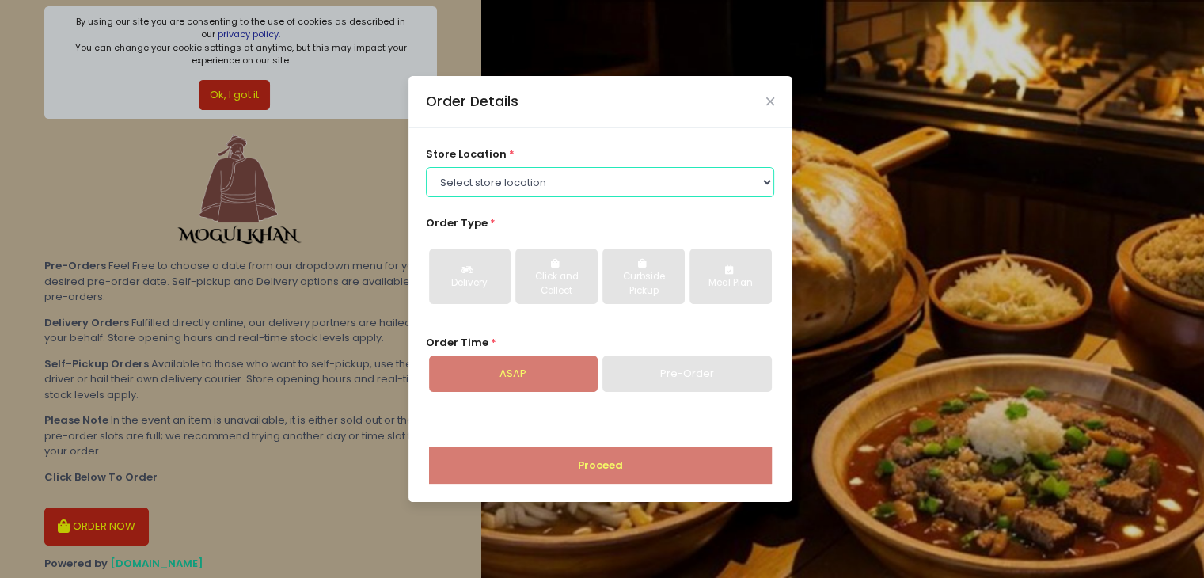
click at [545, 175] on select "Select store location Mogul Khan - Pre Orders Mogul Khan - BF Mogul Khan - Rock…" at bounding box center [600, 182] width 348 height 30
select select "67e0e36b32e81e1256332843"
click at [426, 167] on select "Select store location Mogul Khan - Pre Orders Mogul Khan - BF Mogul Khan - Rock…" at bounding box center [600, 182] width 348 height 30
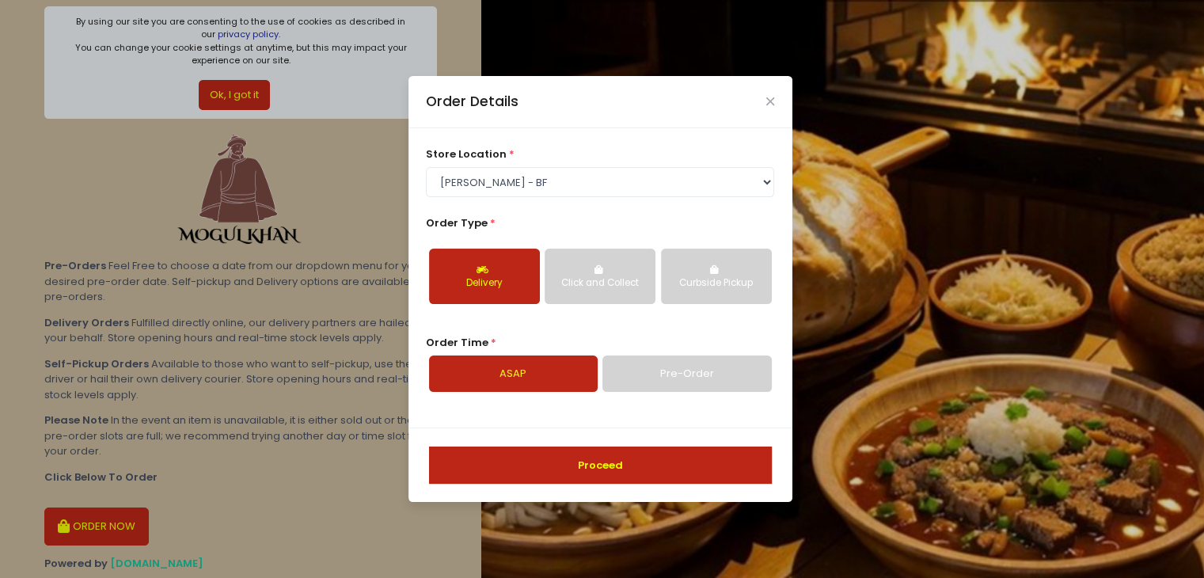
click at [696, 370] on link "Pre-Order" at bounding box center [686, 373] width 169 height 36
select select "2025-10-09"
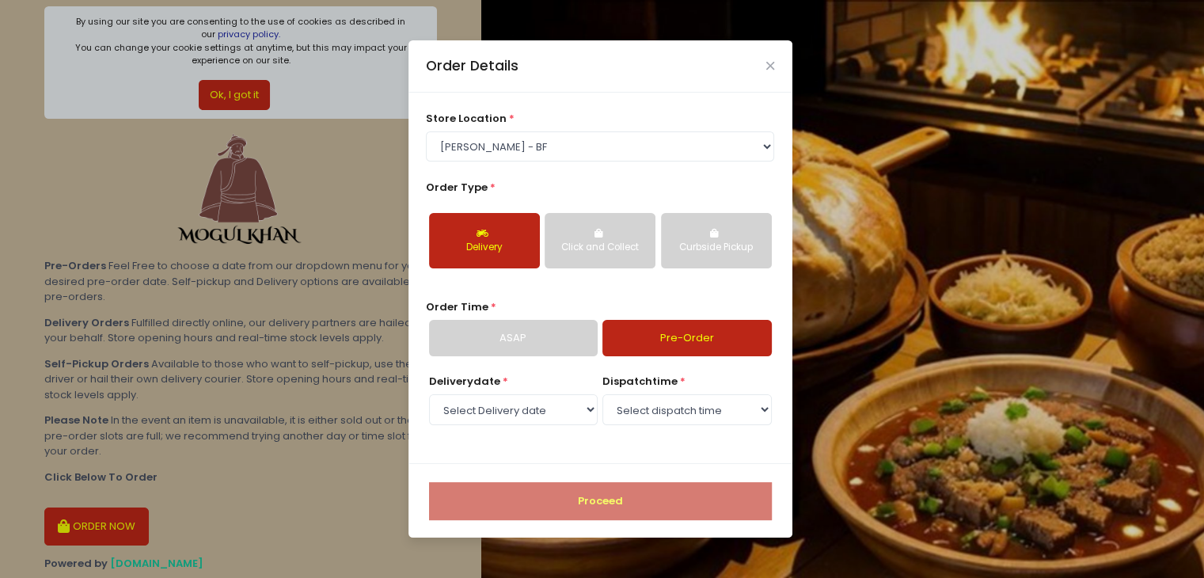
click at [542, 346] on link "ASAP" at bounding box center [513, 338] width 169 height 36
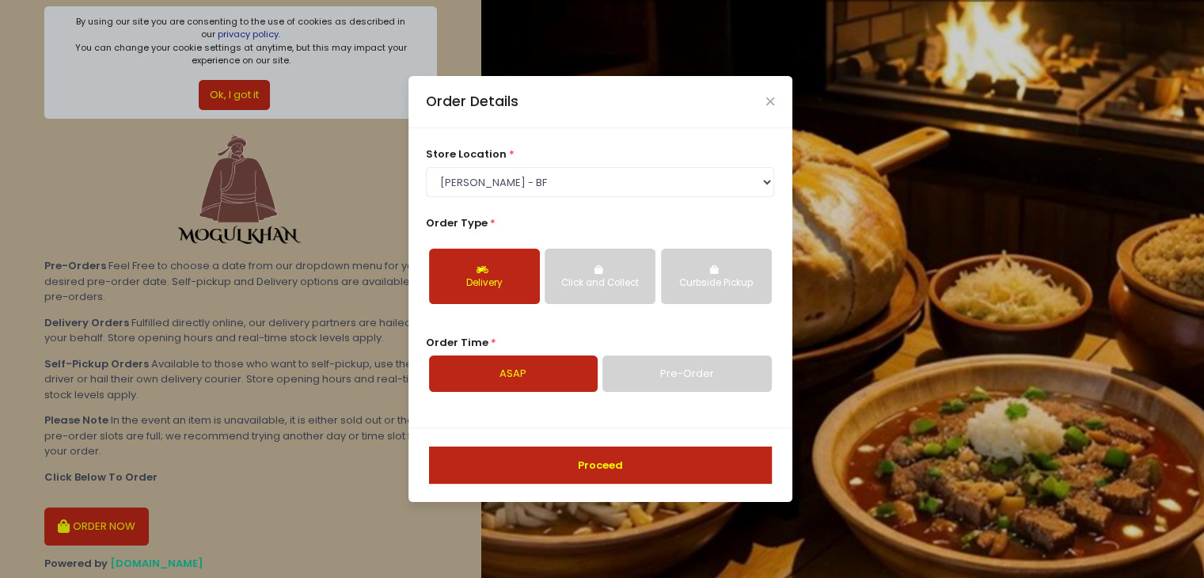
click at [527, 467] on button "Proceed" at bounding box center [600, 465] width 343 height 38
